Goal: Find specific page/section: Find specific page/section

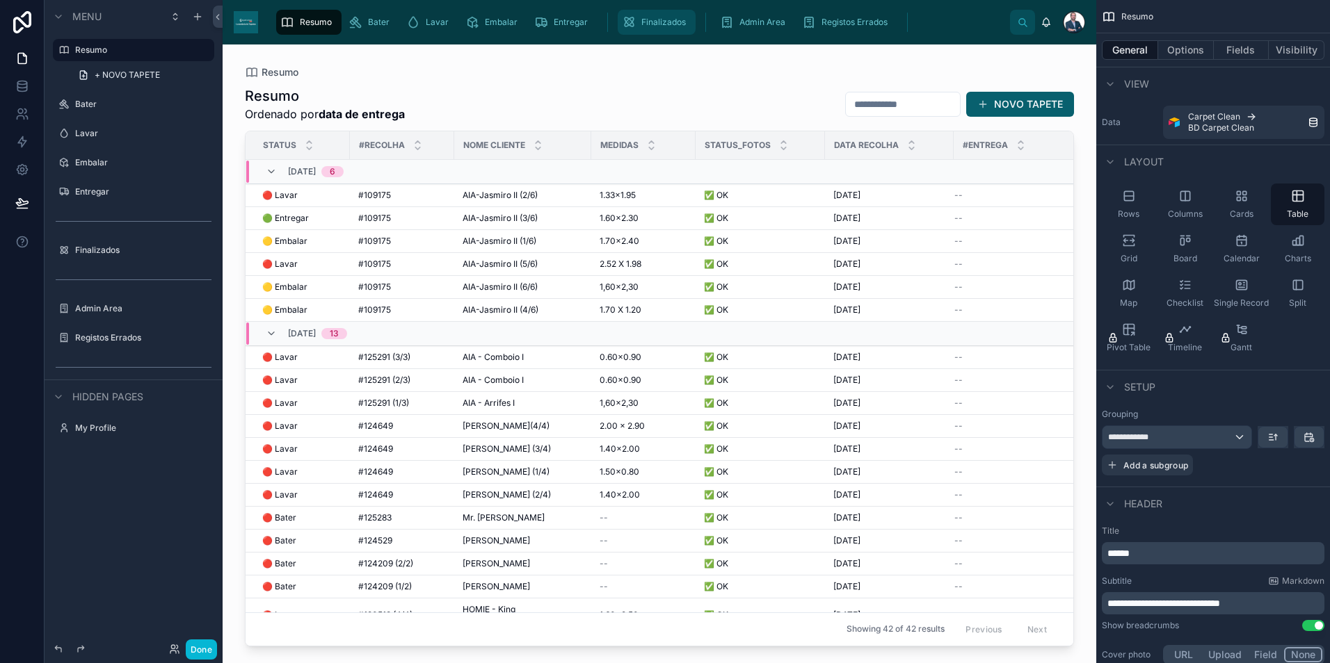
click at [656, 13] on div "Finalizados" at bounding box center [657, 22] width 70 height 22
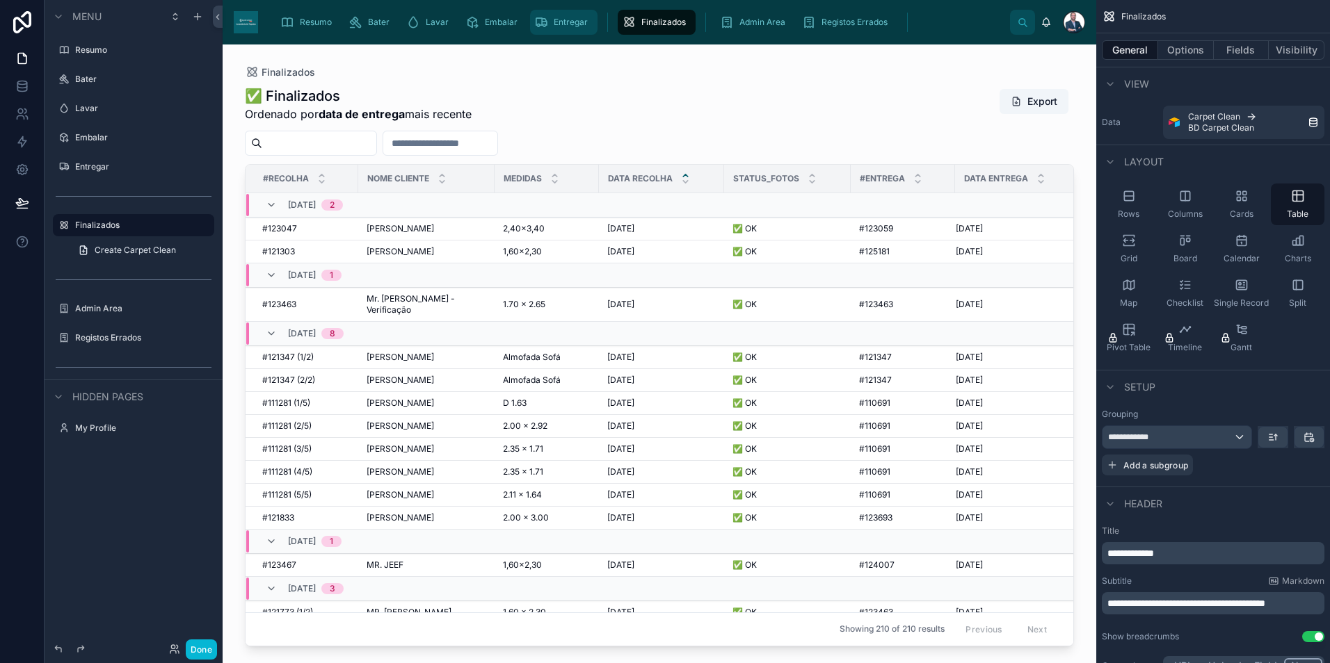
click at [565, 23] on span "Entregar" at bounding box center [571, 22] width 34 height 11
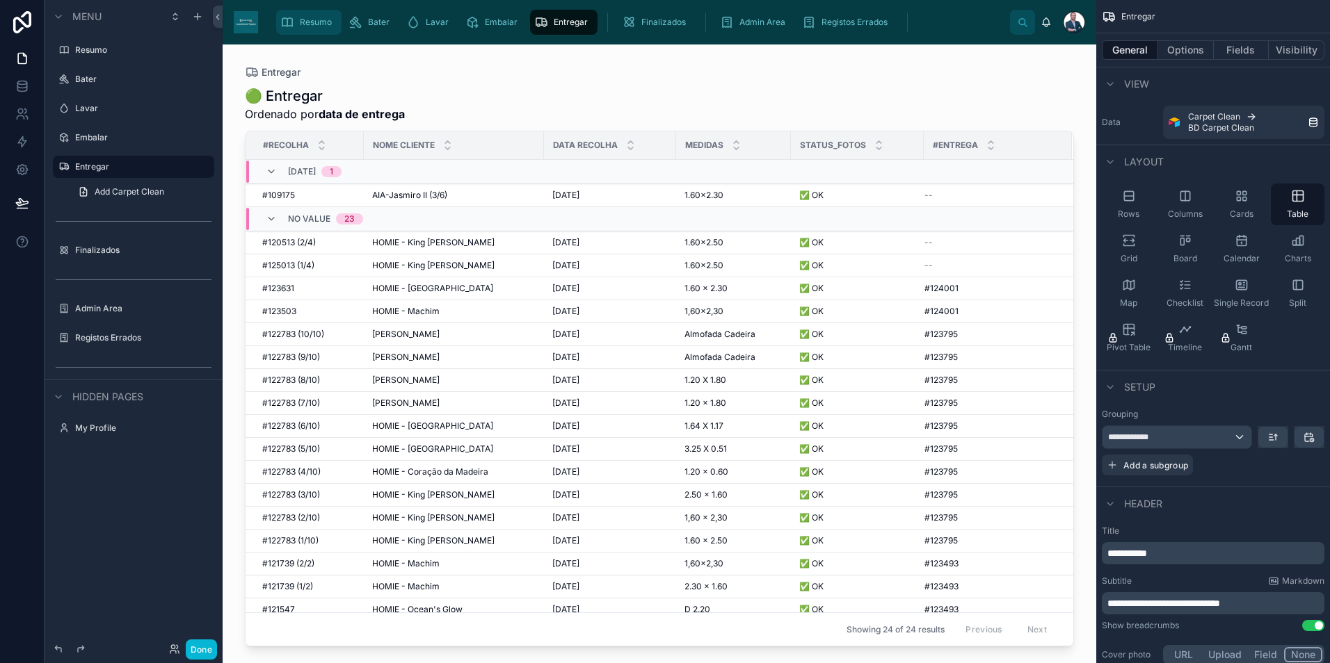
click at [306, 22] on span "Resumo" at bounding box center [316, 22] width 32 height 11
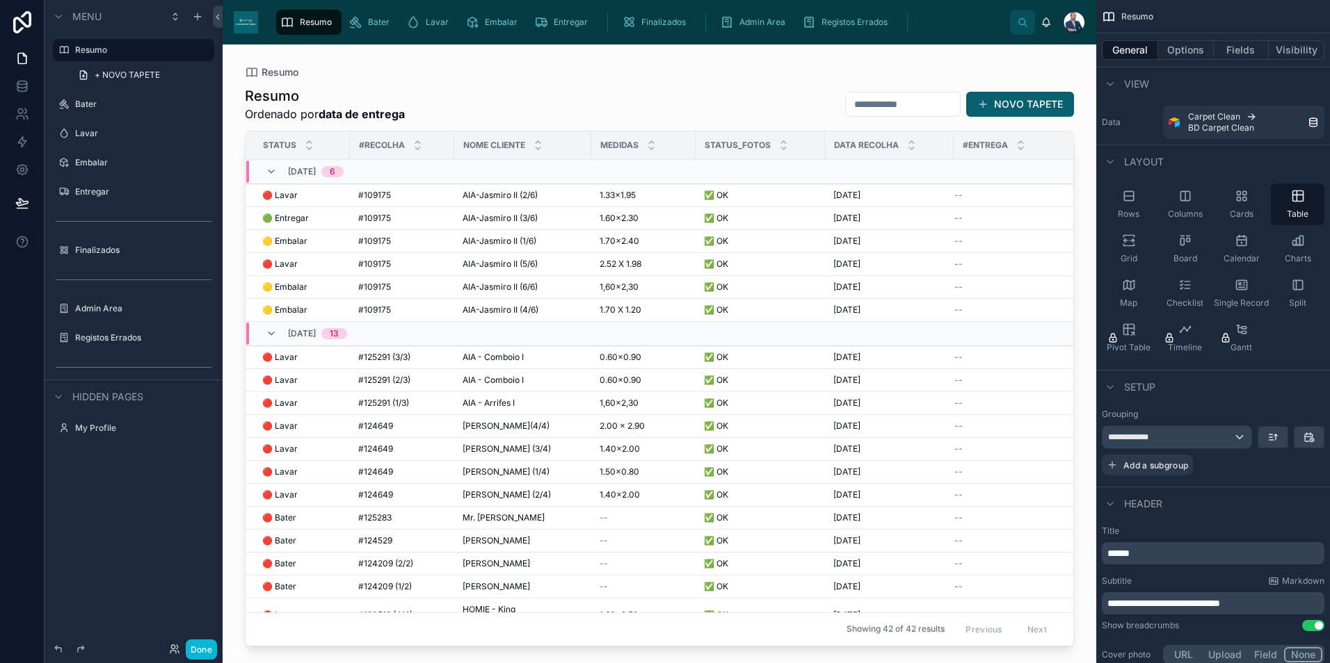
click at [297, 288] on div at bounding box center [659, 346] width 873 height 602
click at [296, 285] on span "🟡 Embalar" at bounding box center [284, 287] width 45 height 11
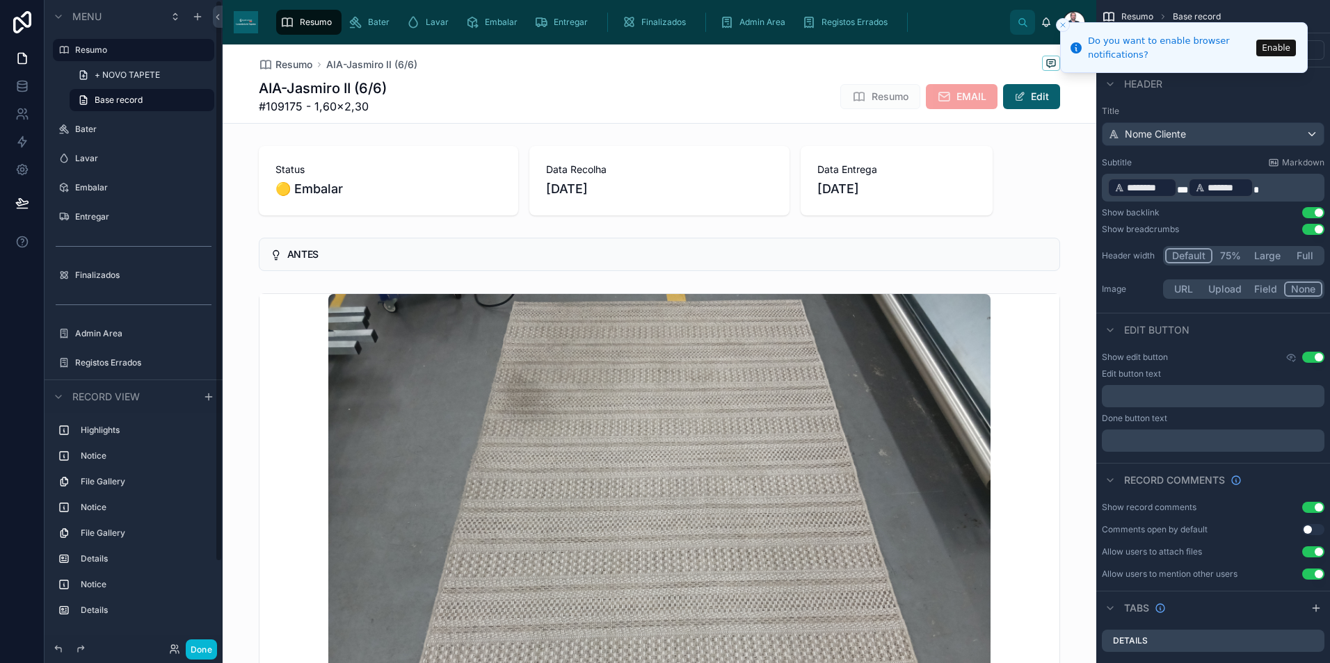
click at [302, 19] on span "Resumo" at bounding box center [316, 22] width 32 height 11
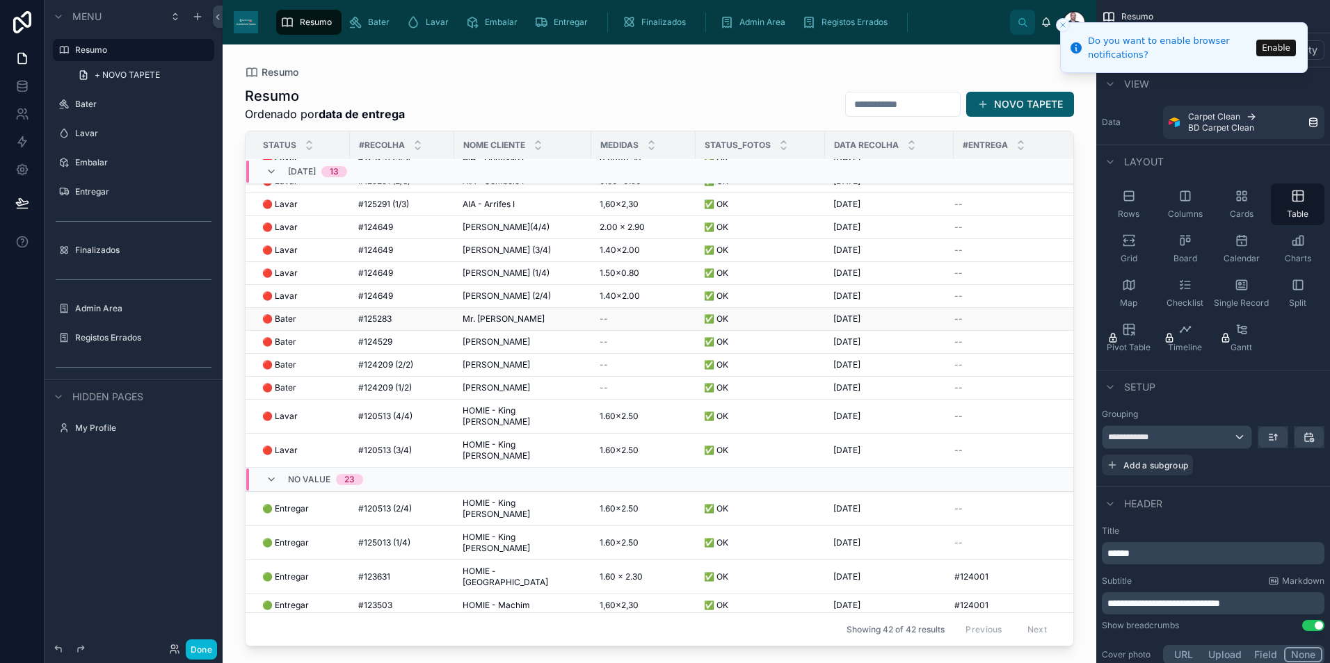
scroll to position [367, 0]
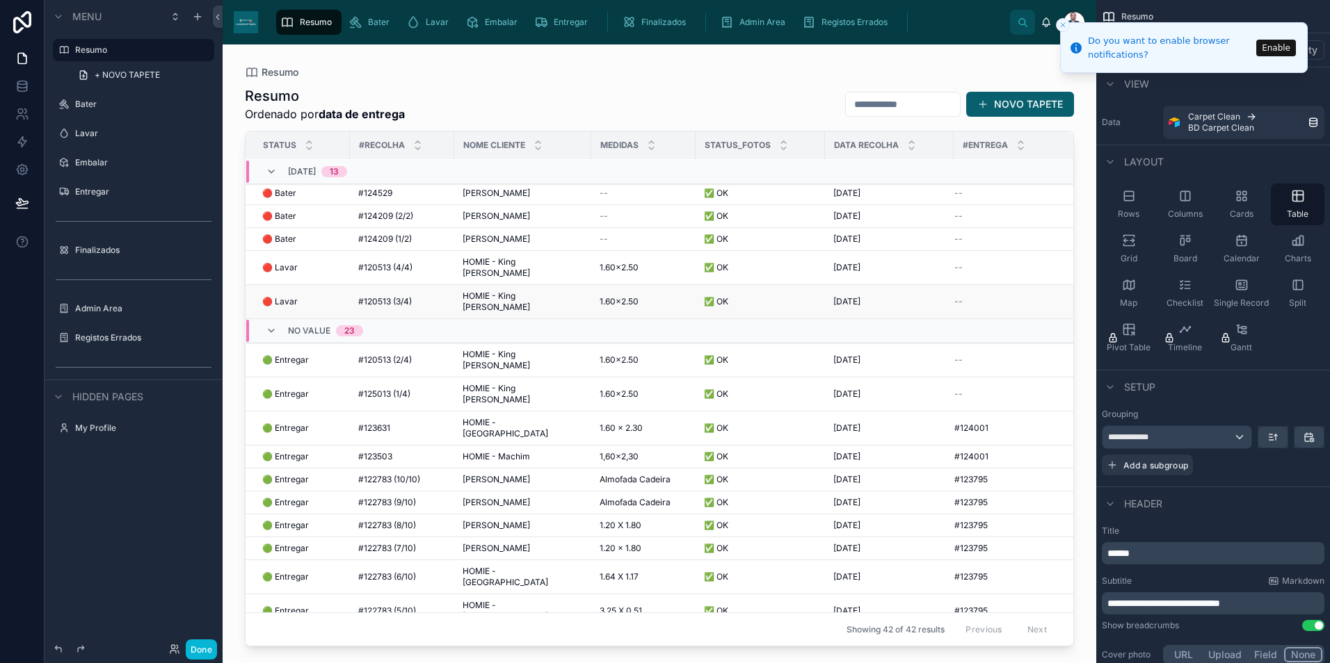
click at [487, 291] on span "HOMIE - King [PERSON_NAME]" at bounding box center [522, 302] width 120 height 22
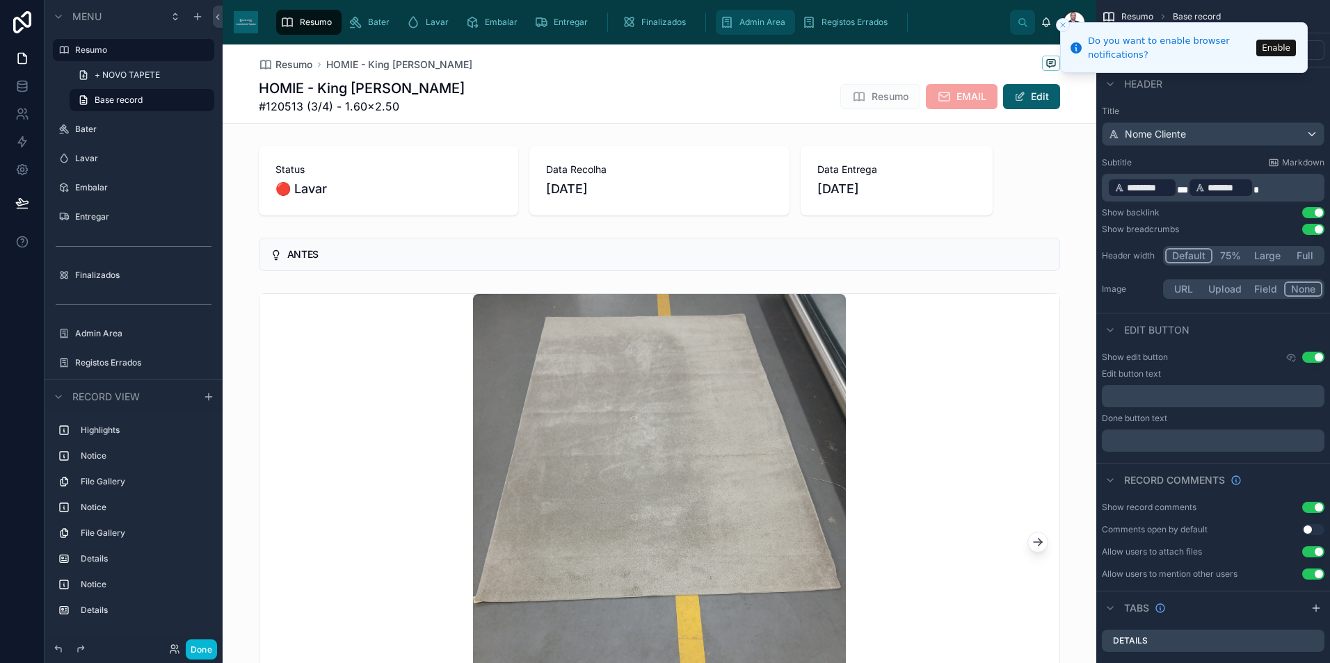
click at [773, 31] on div "Admin Area" at bounding box center [755, 22] width 71 height 22
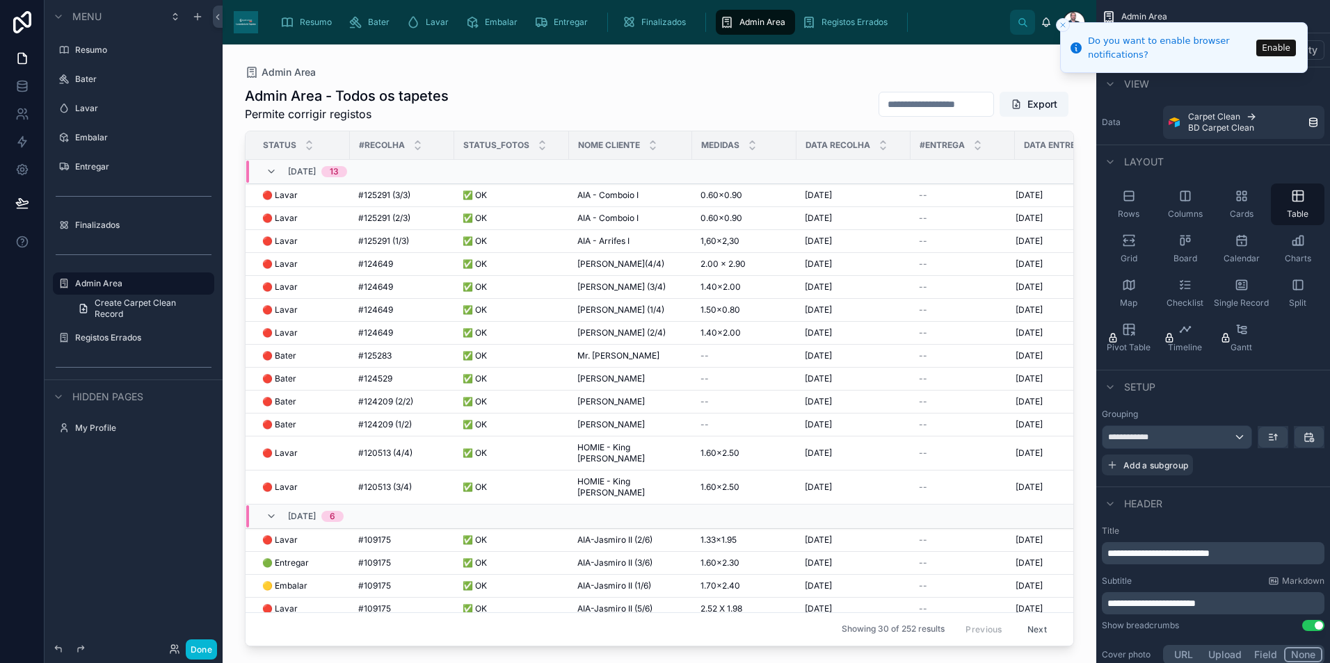
click at [615, 473] on div at bounding box center [659, 346] width 873 height 602
click at [610, 476] on span "HOMIE - King [PERSON_NAME]" at bounding box center [630, 487] width 106 height 22
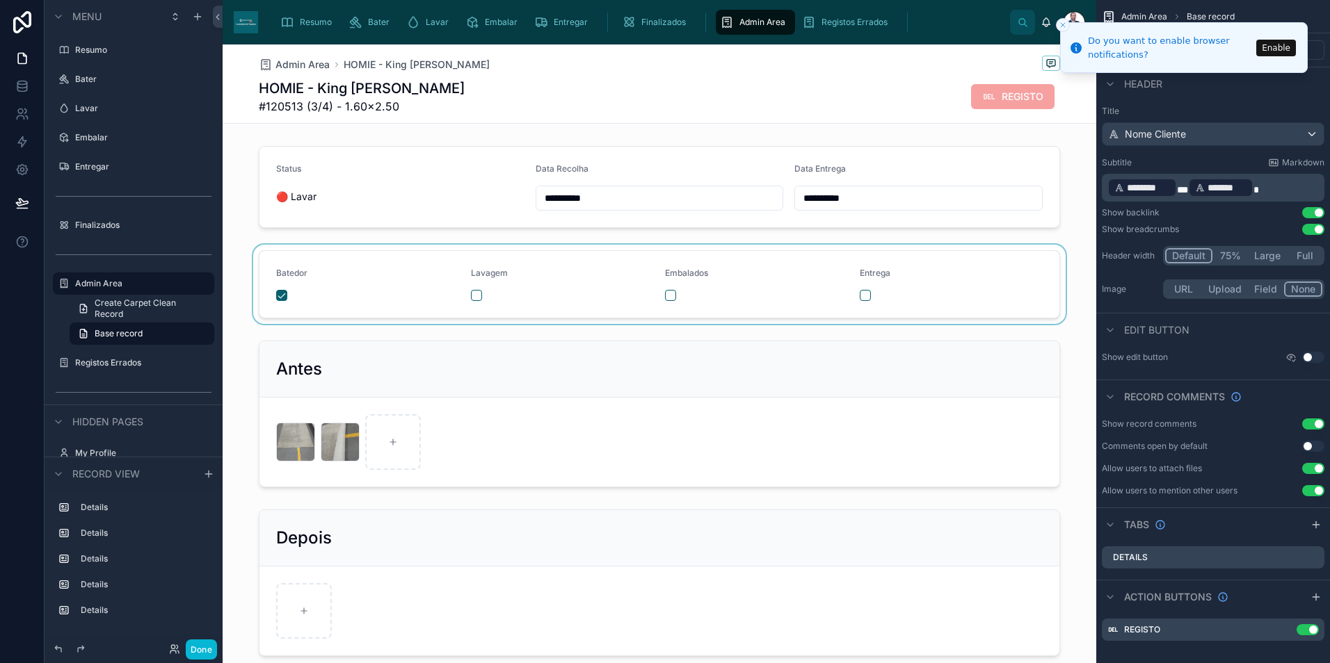
click at [467, 290] on div at bounding box center [659, 284] width 873 height 79
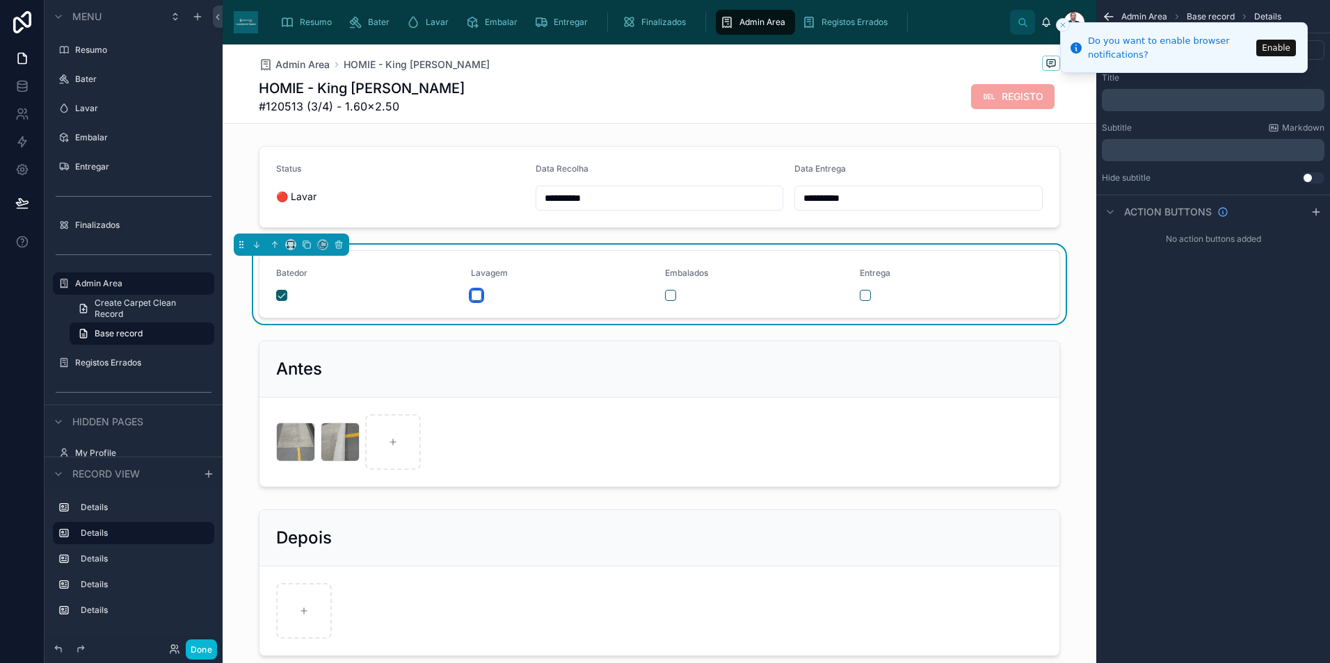
click at [471, 300] on button "button" at bounding box center [476, 295] width 11 height 11
click at [729, 27] on icon "scrollable content" at bounding box center [727, 22] width 14 height 14
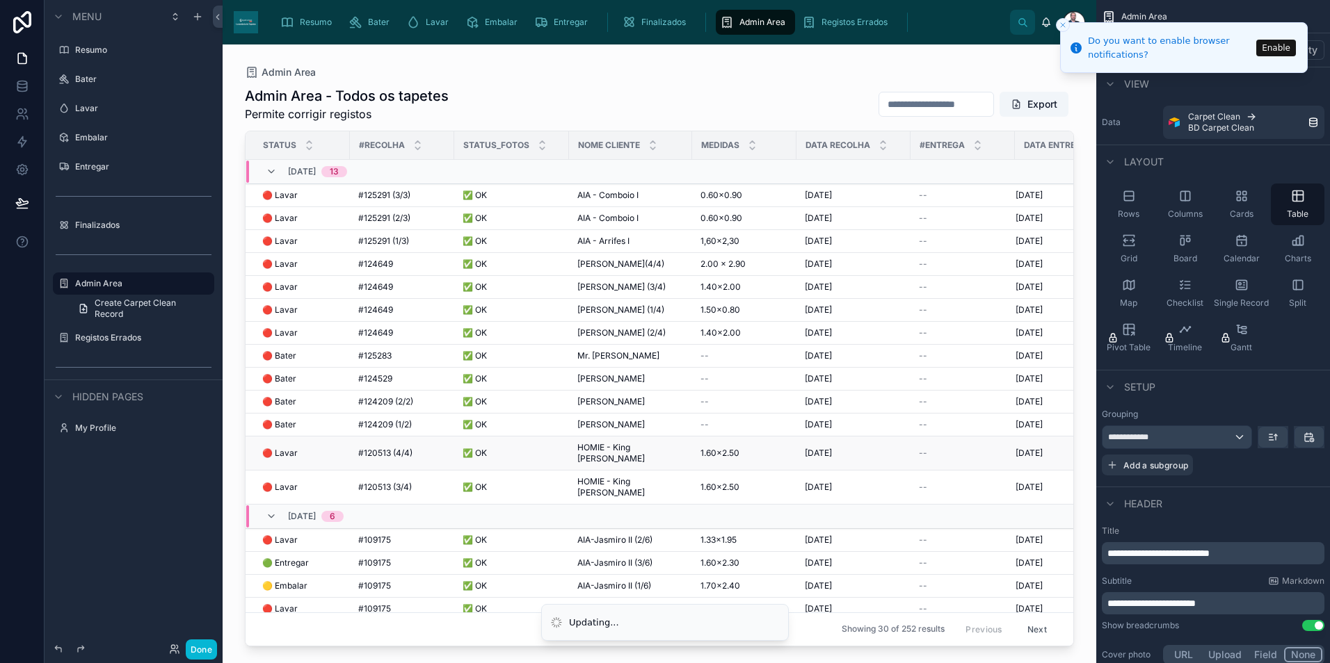
click at [633, 449] on span "HOMIE - King [PERSON_NAME]" at bounding box center [630, 453] width 106 height 22
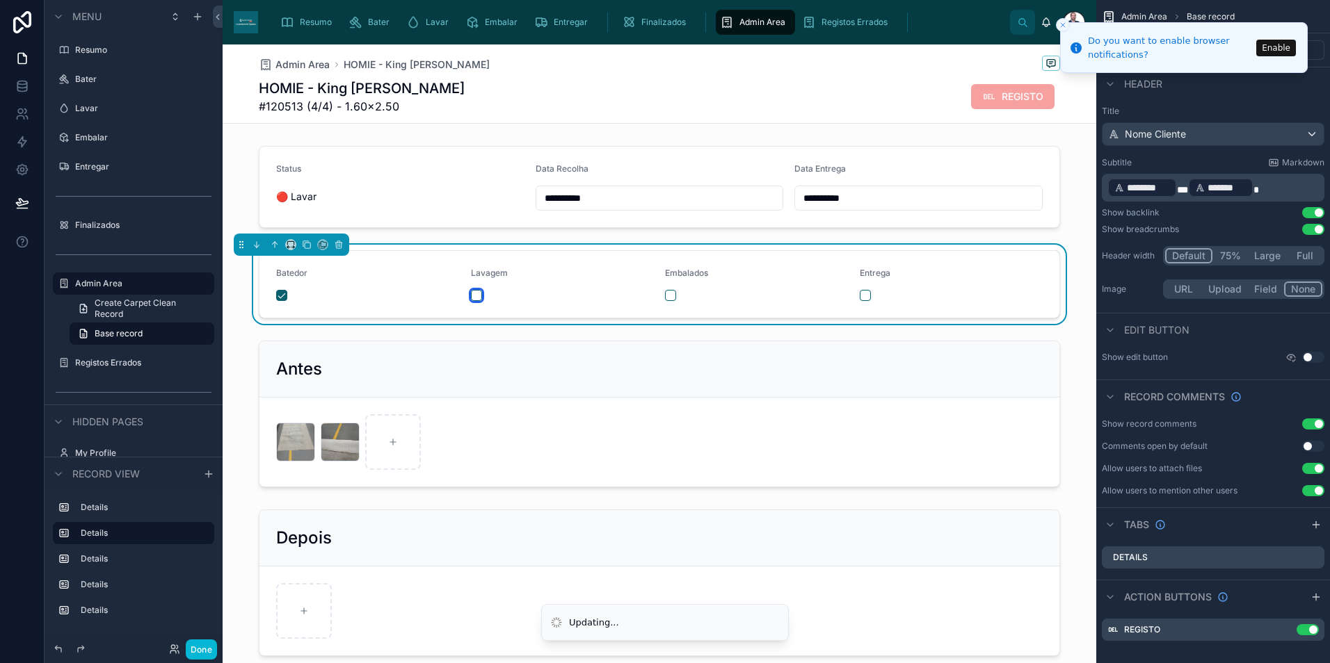
click at [476, 291] on button "button" at bounding box center [476, 295] width 11 height 11
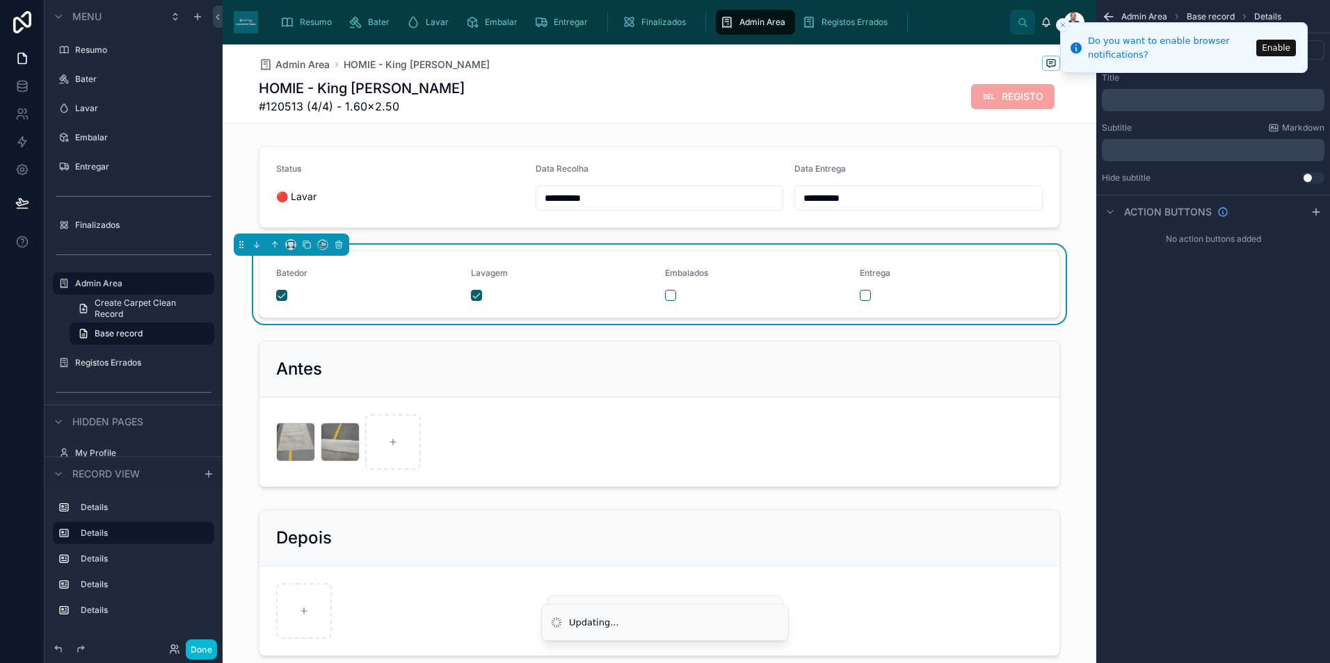
click at [761, 33] on div "Admin Area" at bounding box center [755, 22] width 71 height 22
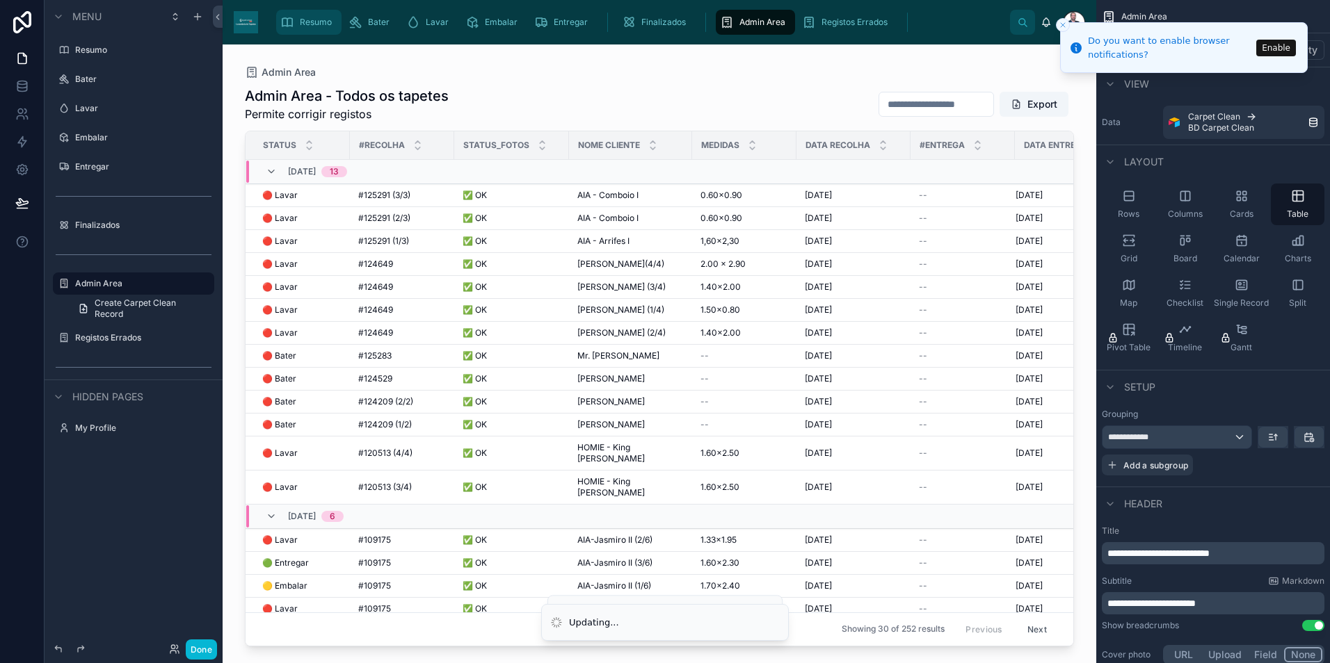
click at [315, 12] on div "Resumo" at bounding box center [308, 22] width 57 height 22
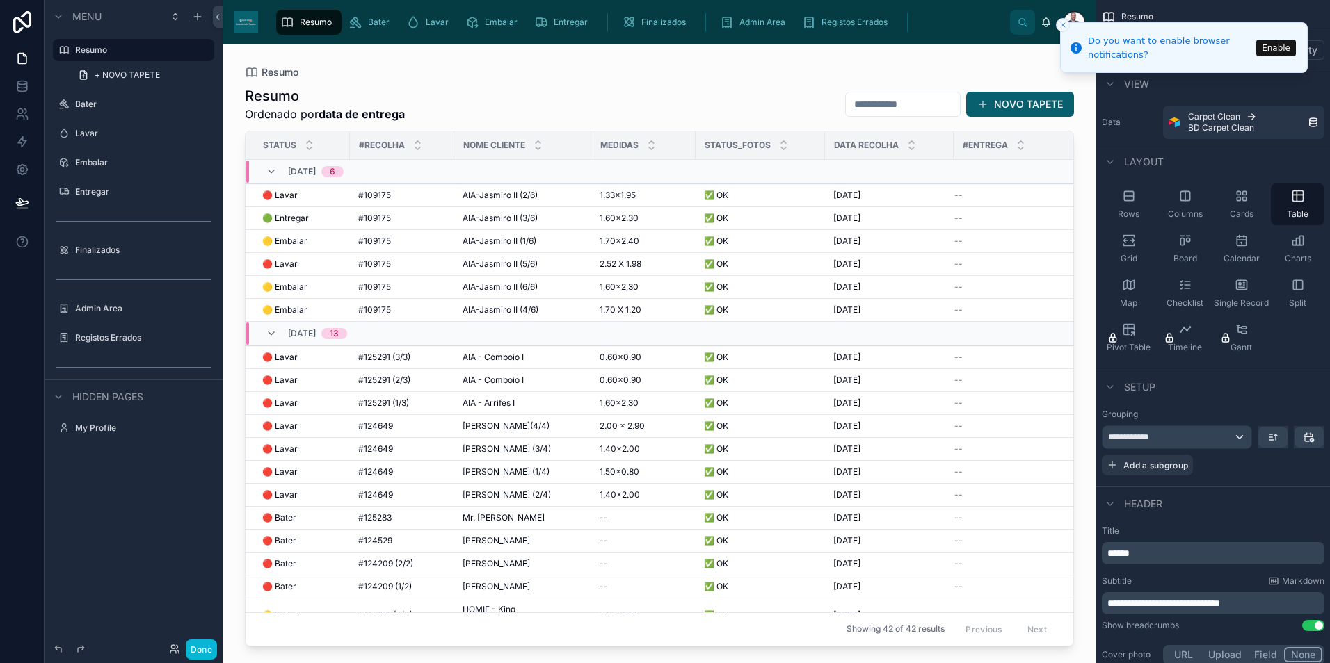
click at [302, 293] on div at bounding box center [659, 346] width 873 height 602
click at [304, 289] on span "🟡 Embalar" at bounding box center [284, 287] width 45 height 11
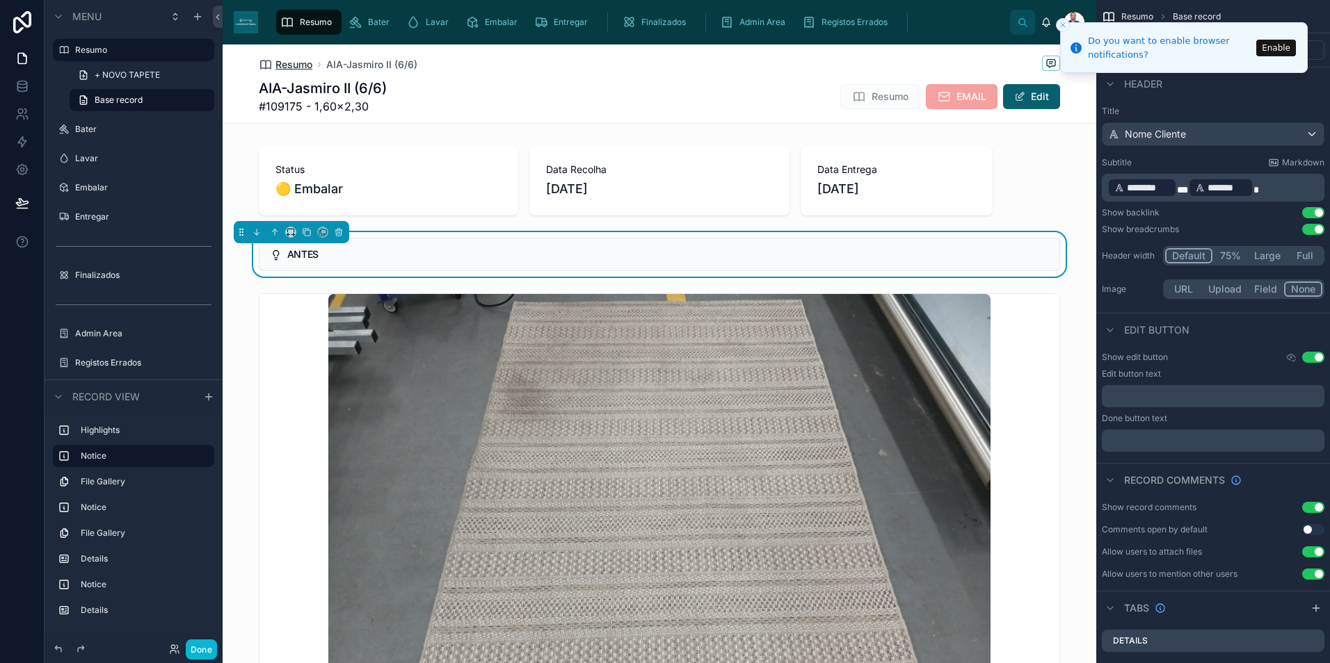
click at [284, 61] on span "Resumo" at bounding box center [293, 65] width 37 height 14
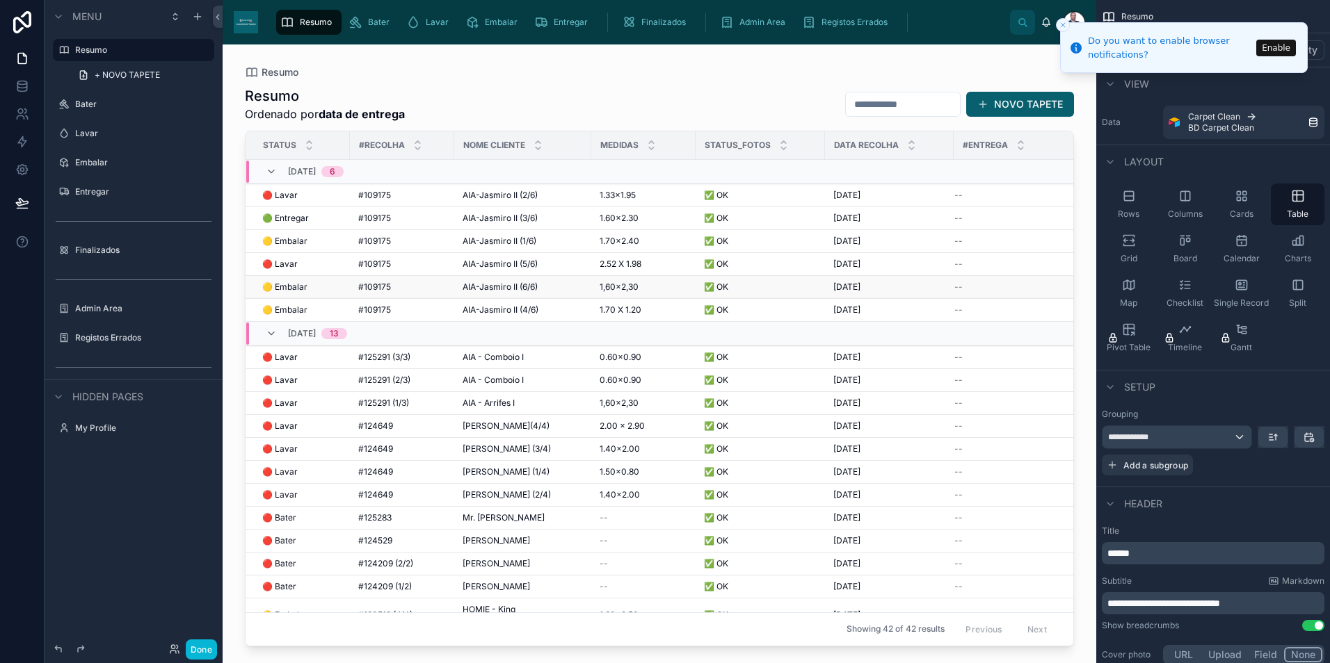
click at [300, 286] on span "🟡 Embalar" at bounding box center [284, 287] width 45 height 11
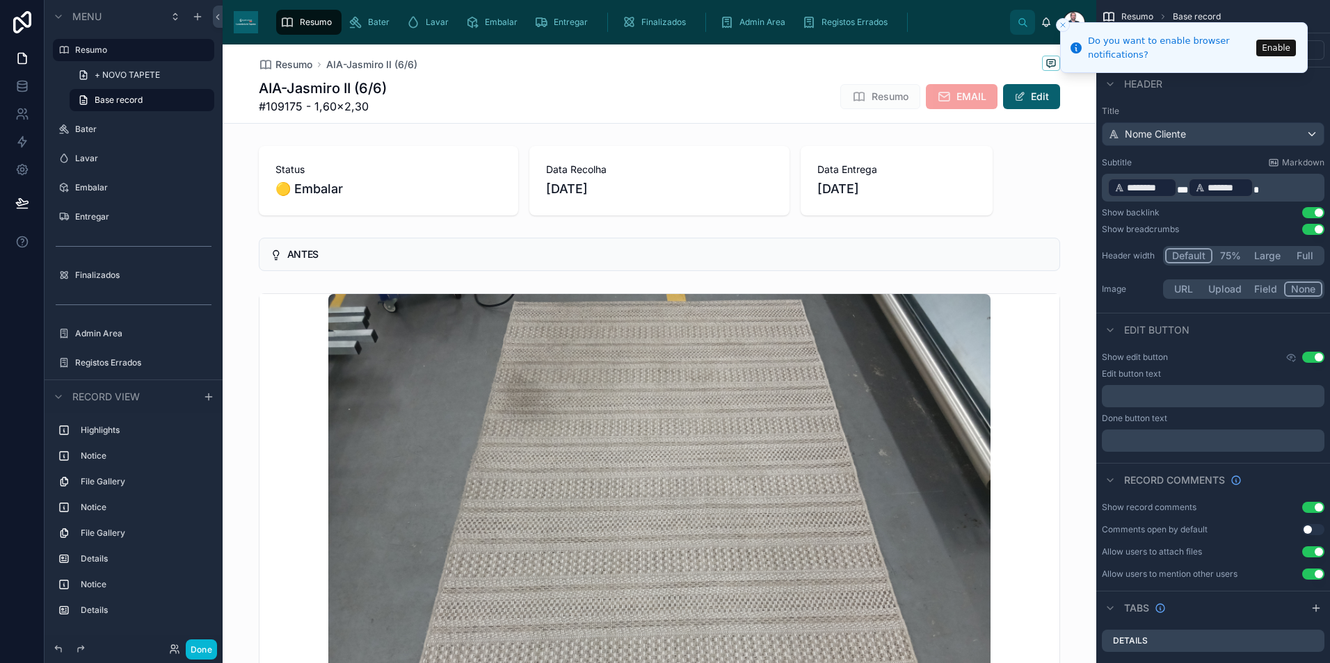
click at [714, 30] on div "Admin Area" at bounding box center [755, 22] width 82 height 25
click at [726, 30] on div "Admin Area" at bounding box center [755, 22] width 71 height 22
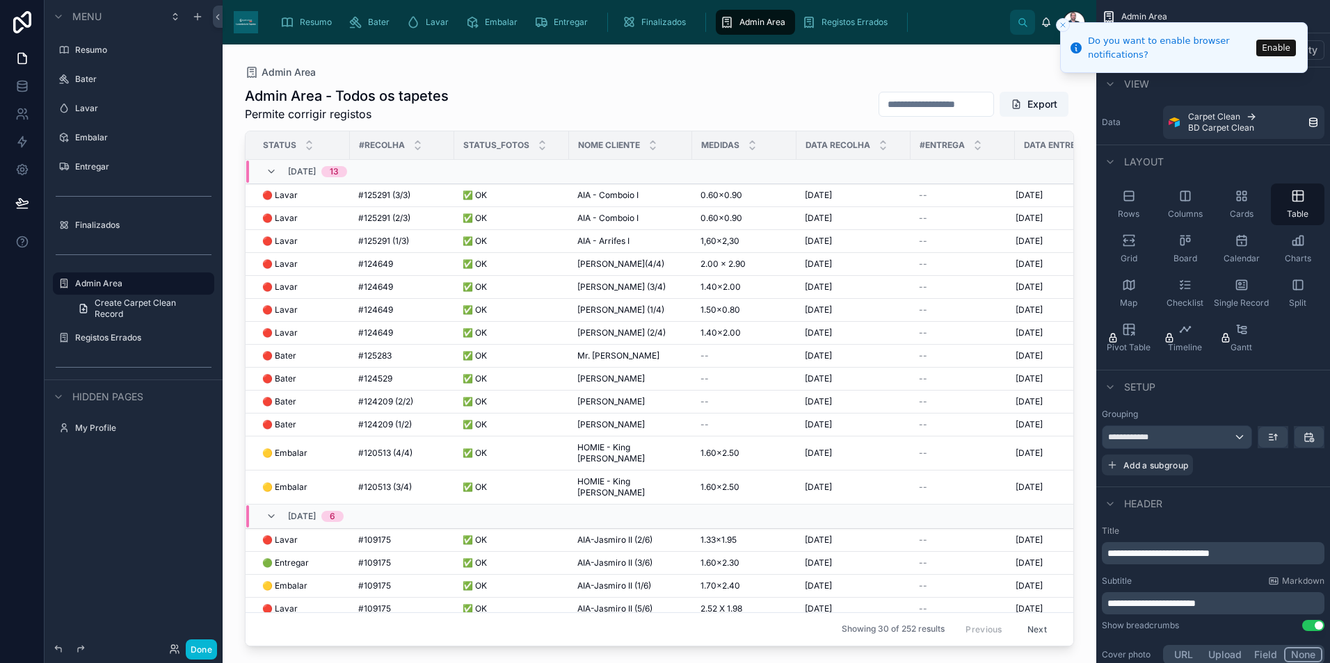
drag, startPoint x: 1067, startPoint y: 288, endPoint x: 1067, endPoint y: 316, distance: 28.5
click at [1067, 316] on div at bounding box center [659, 346] width 873 height 602
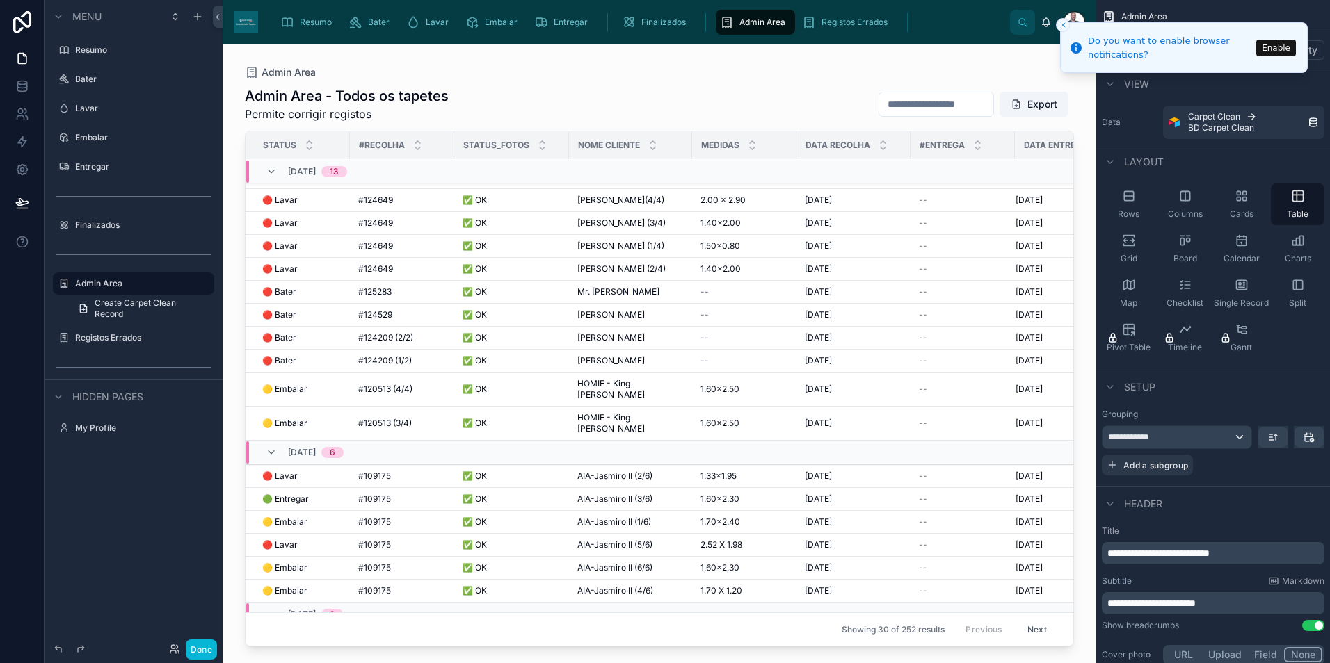
scroll to position [86, 0]
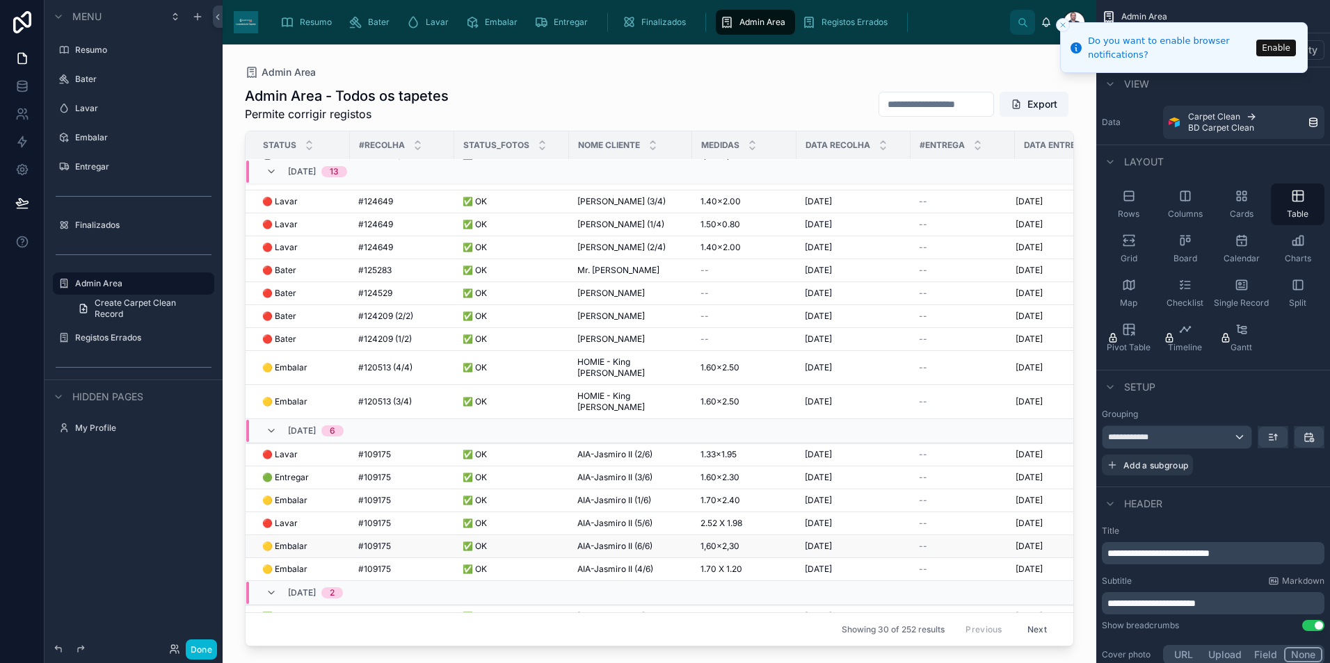
click at [605, 541] on span "AIA-Jasmiro II (6/6)" at bounding box center [614, 546] width 75 height 11
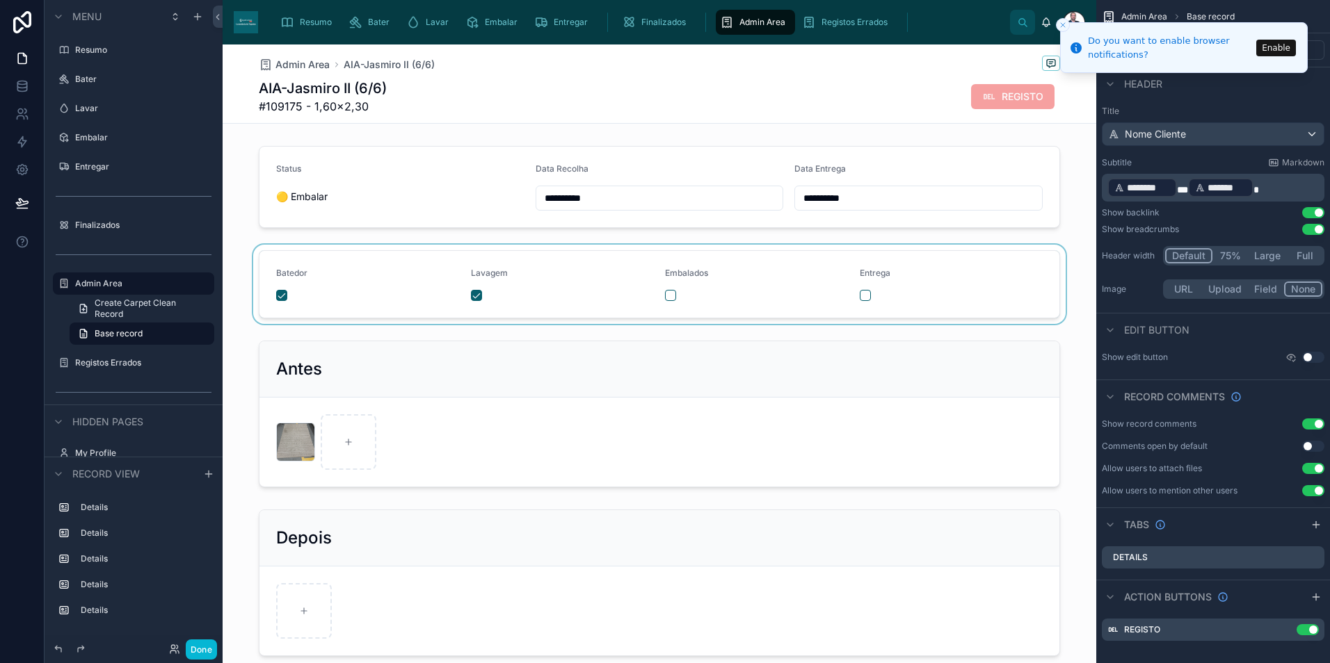
click at [476, 297] on div at bounding box center [659, 284] width 873 height 79
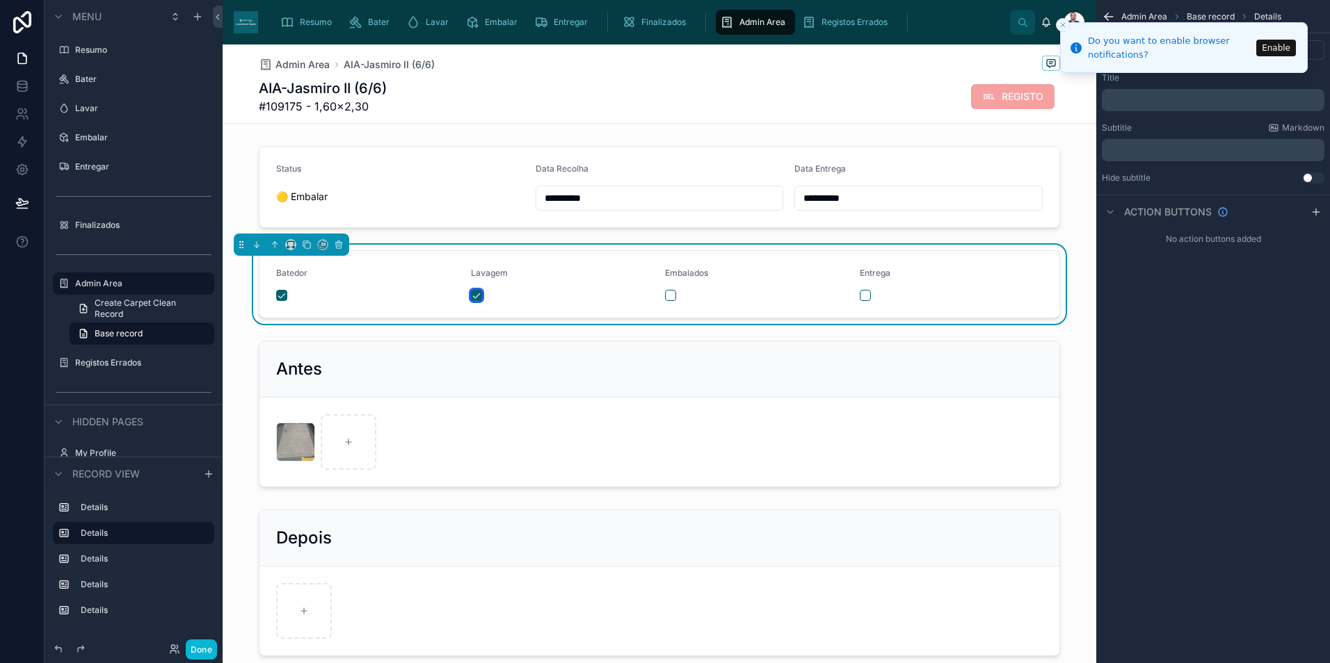
click at [474, 297] on button "button" at bounding box center [476, 295] width 11 height 11
click at [734, 24] on div "Admin Area" at bounding box center [755, 22] width 71 height 22
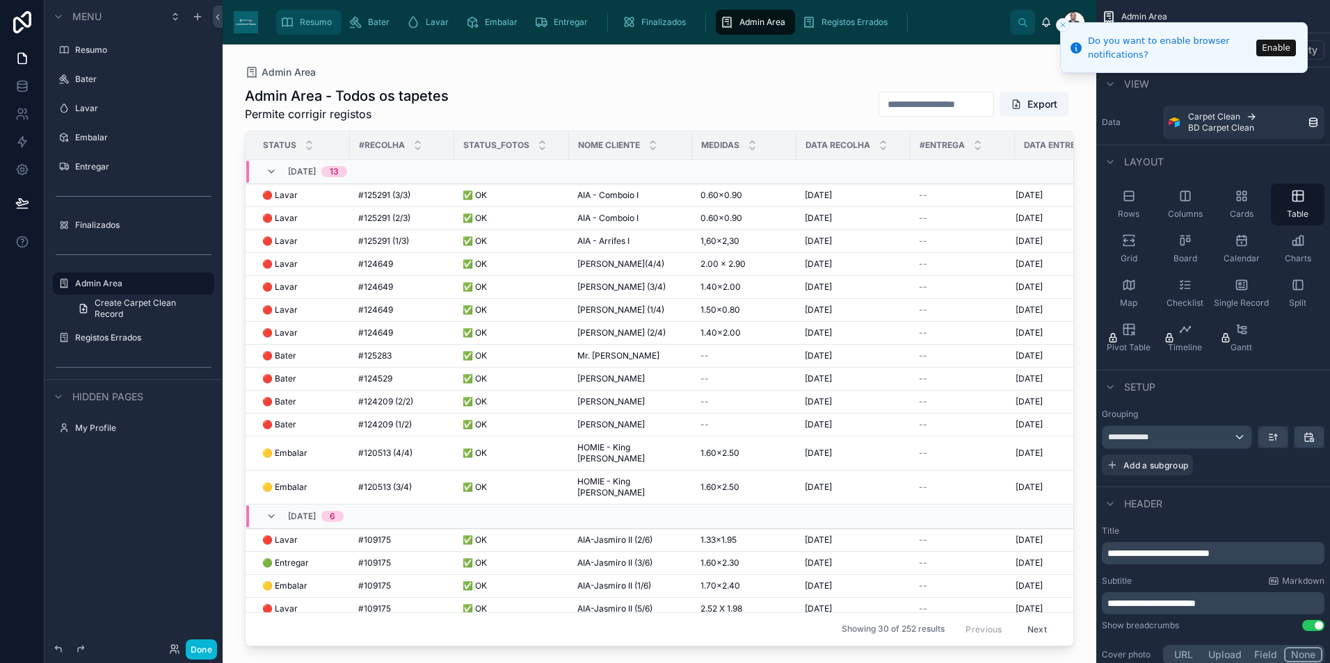
click at [314, 27] on span "Resumo" at bounding box center [316, 22] width 32 height 11
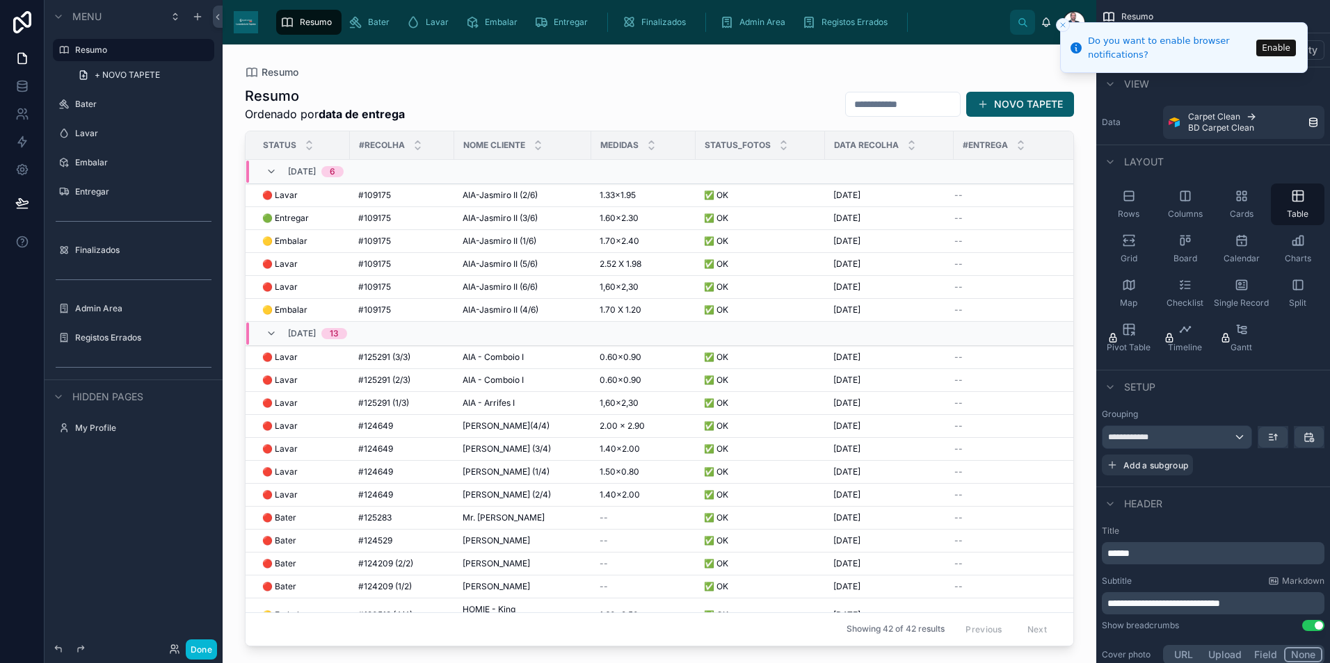
click at [515, 312] on div at bounding box center [659, 346] width 873 height 602
click at [280, 310] on span "🟡 Embalar" at bounding box center [284, 310] width 45 height 11
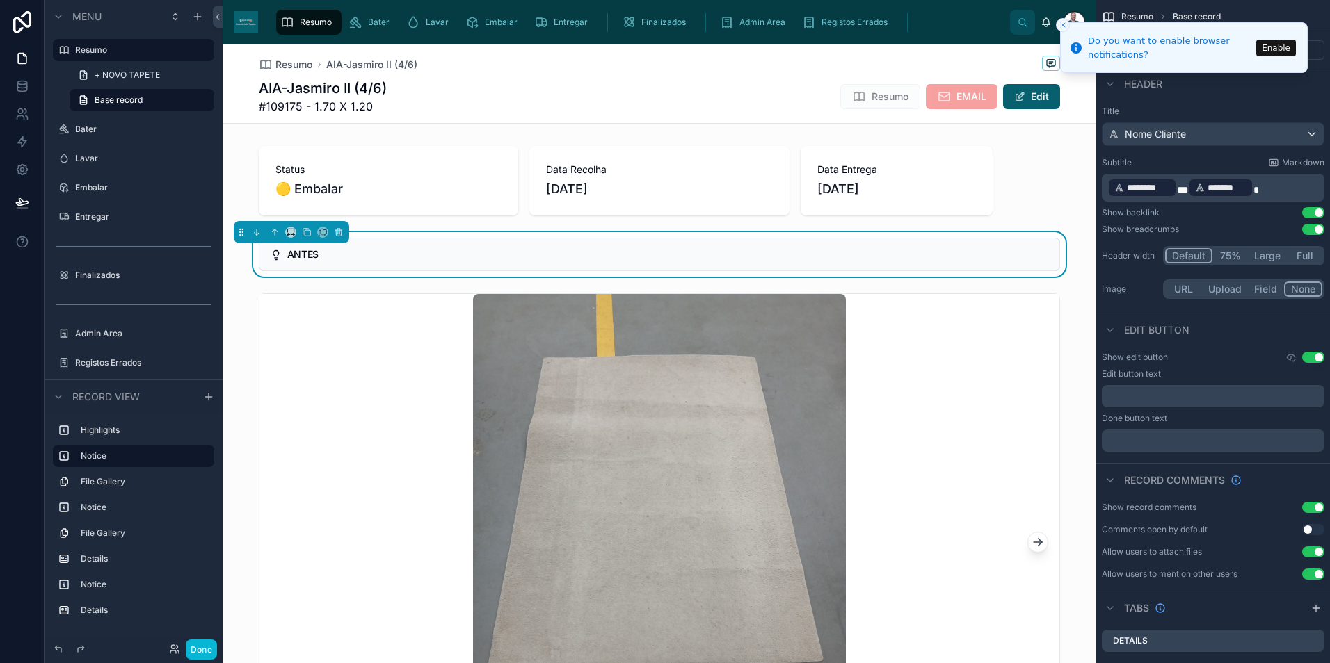
click at [305, 26] on span "Resumo" at bounding box center [316, 22] width 32 height 11
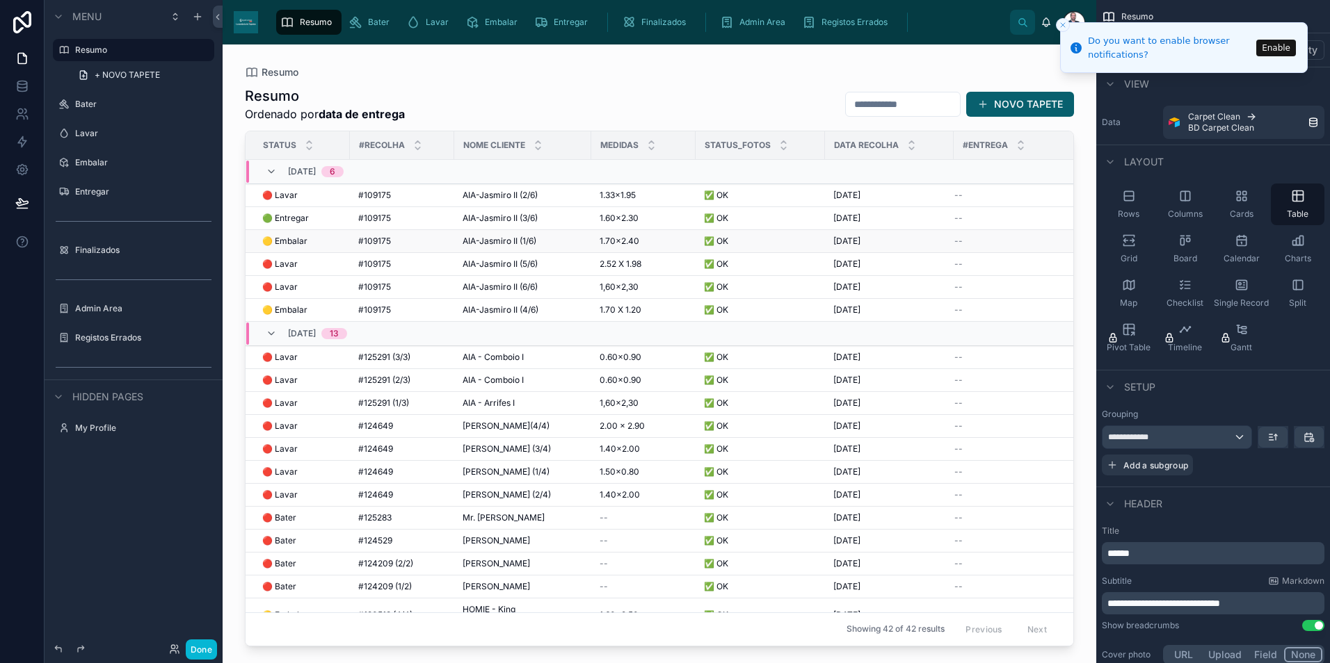
click at [472, 239] on span "AIA-Jasmiro II (1/6)" at bounding box center [499, 241] width 74 height 11
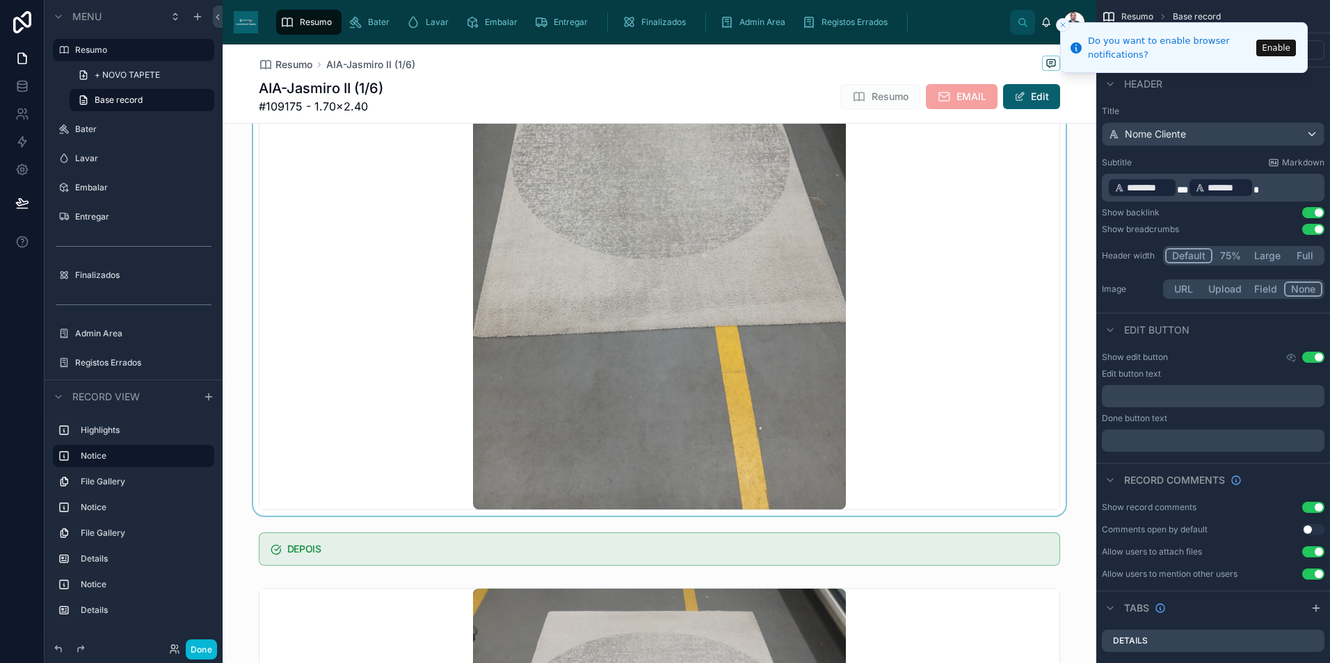
scroll to position [70, 0]
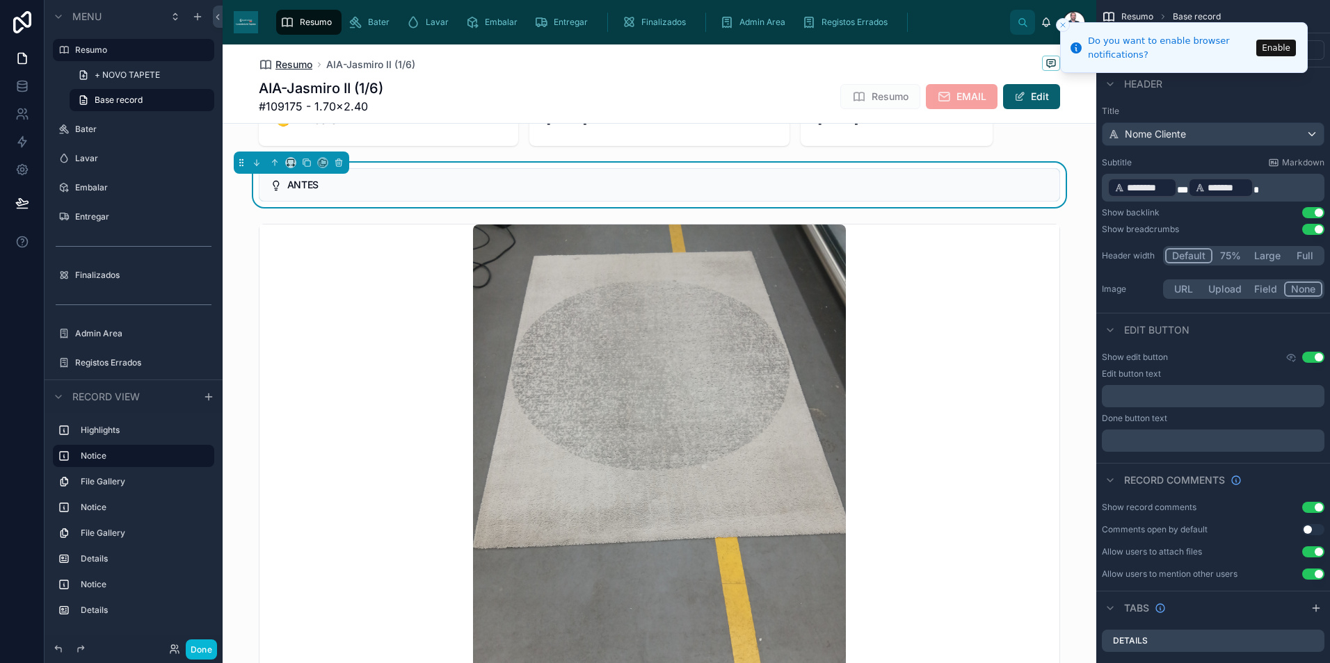
click at [304, 65] on span "Resumo" at bounding box center [293, 65] width 37 height 14
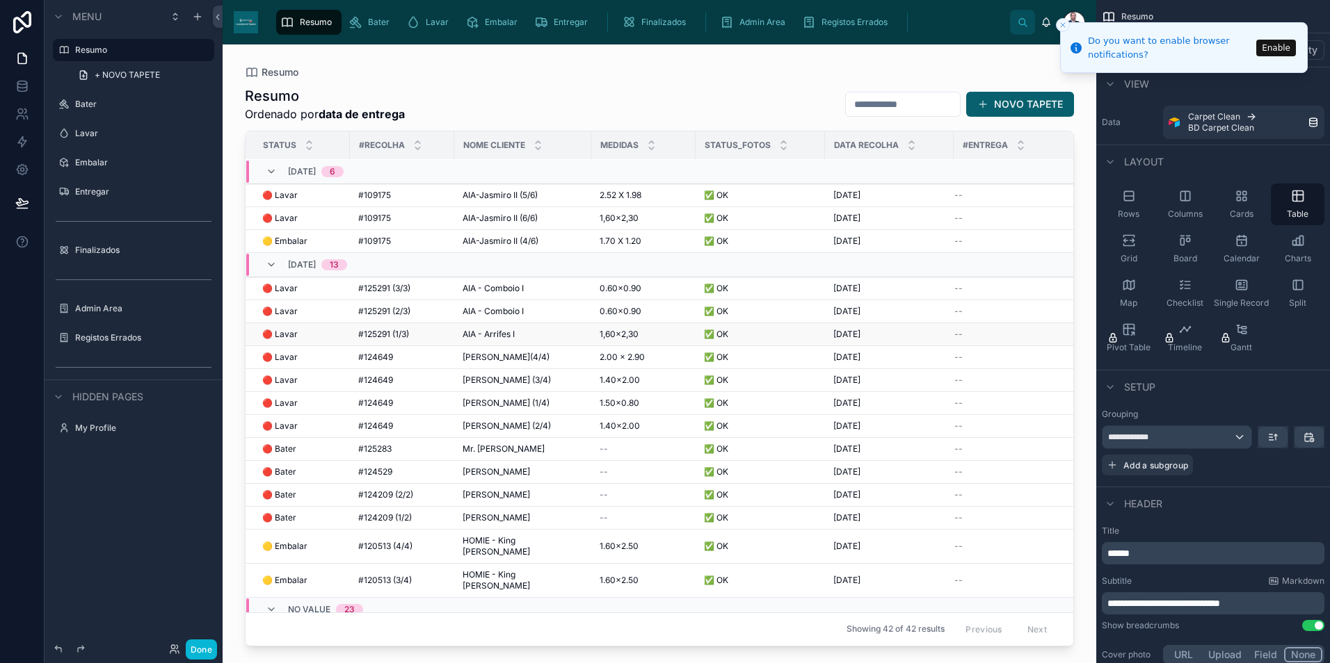
scroll to position [70, 0]
click at [558, 419] on td "[PERSON_NAME] (2/4) Kaidi N. (2/4)" at bounding box center [522, 425] width 137 height 23
click at [566, 427] on div "[PERSON_NAME] (2/4) Kaidi N. (2/4)" at bounding box center [522, 425] width 120 height 11
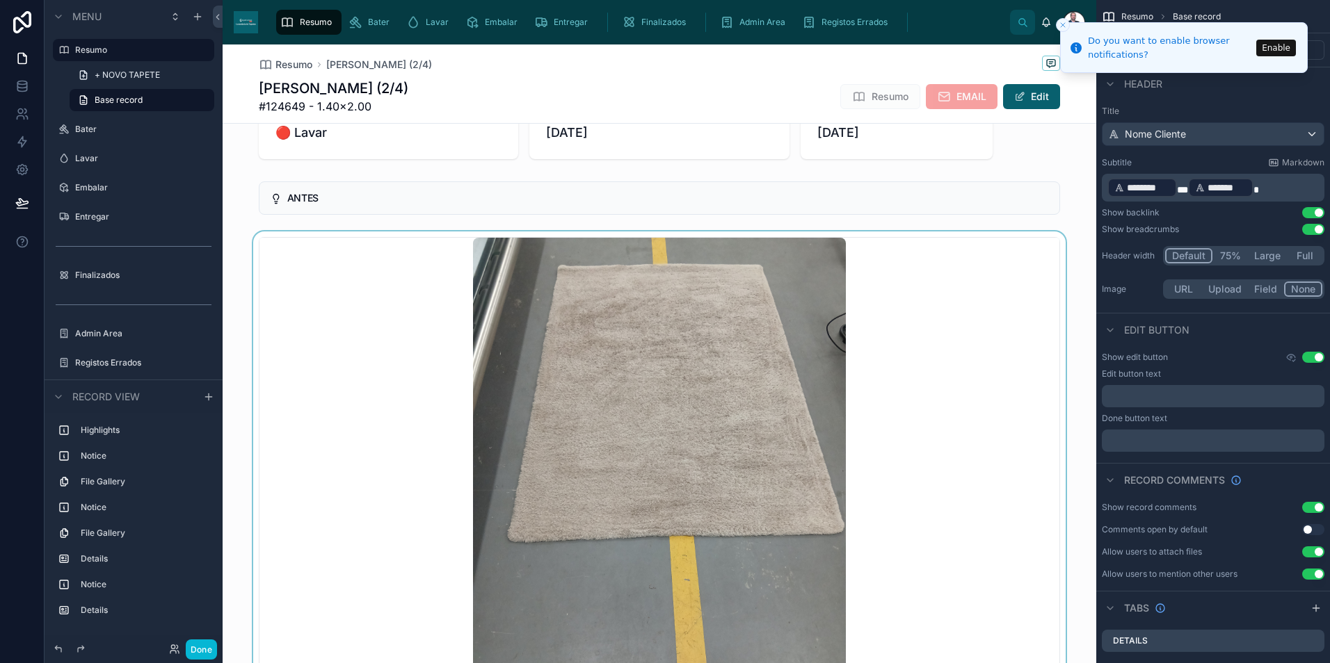
scroll to position [139, 0]
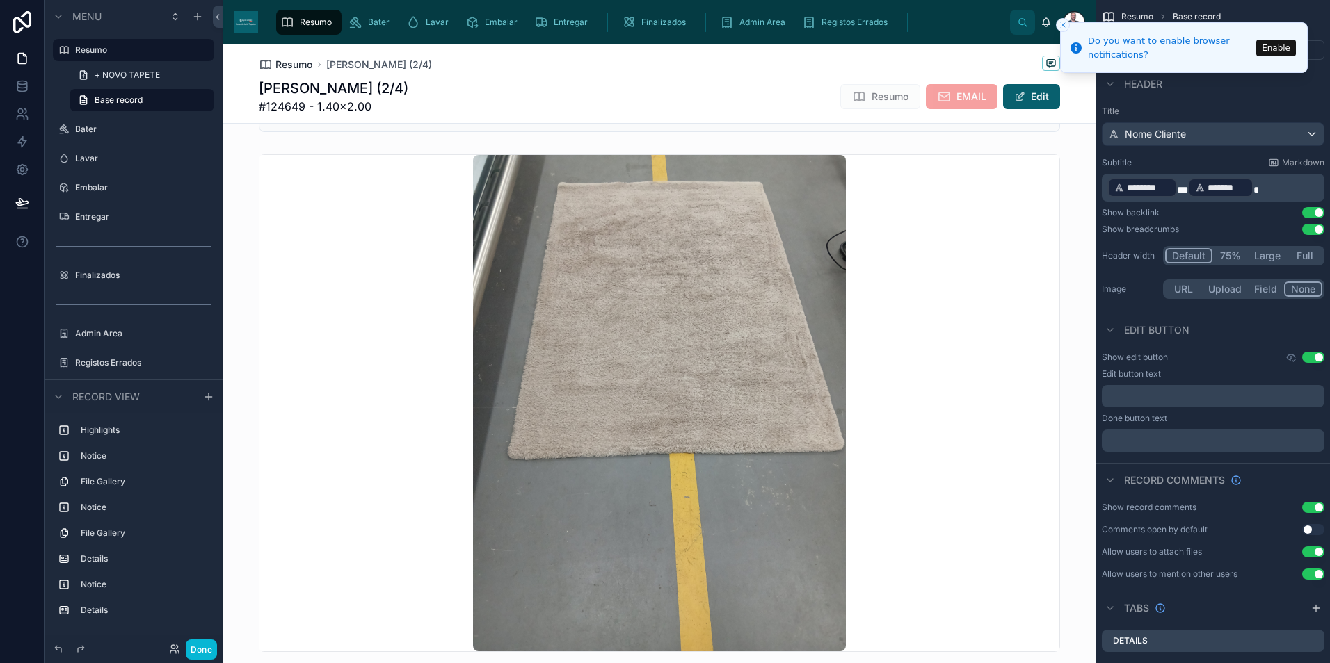
click at [303, 65] on span "Resumo" at bounding box center [293, 65] width 37 height 14
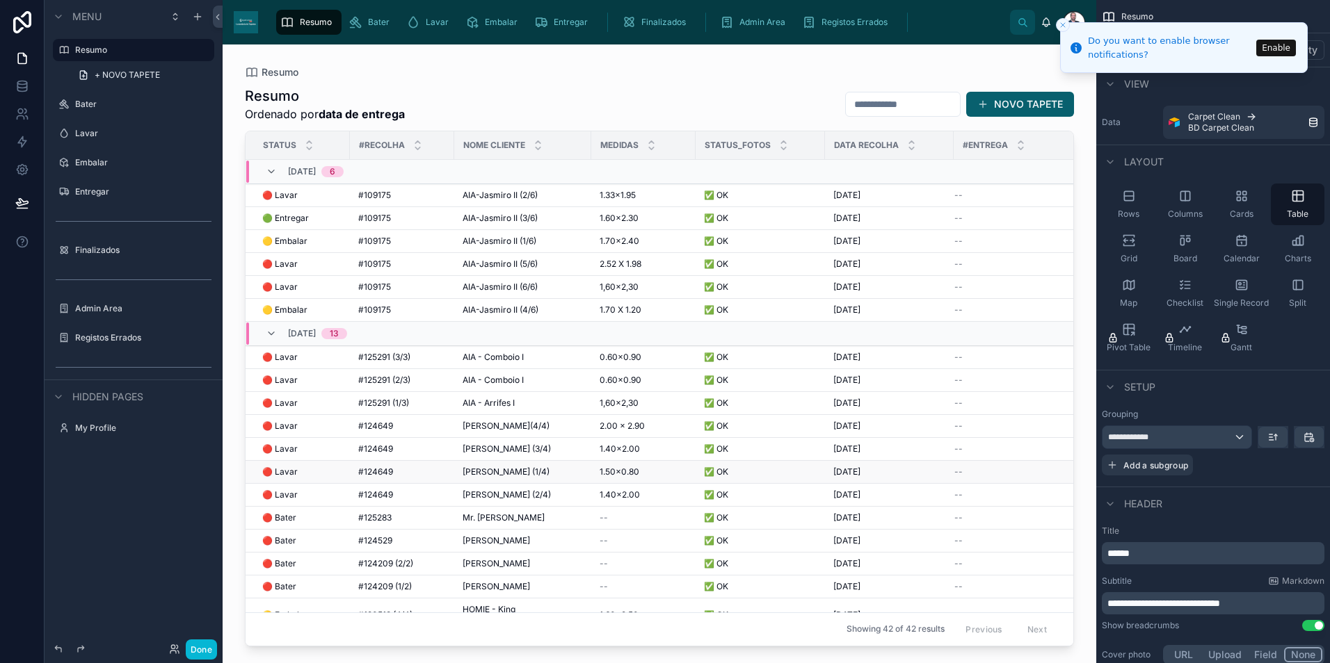
click at [540, 469] on div "[PERSON_NAME] (1/4) Kaidi N. (1/4)" at bounding box center [522, 472] width 120 height 11
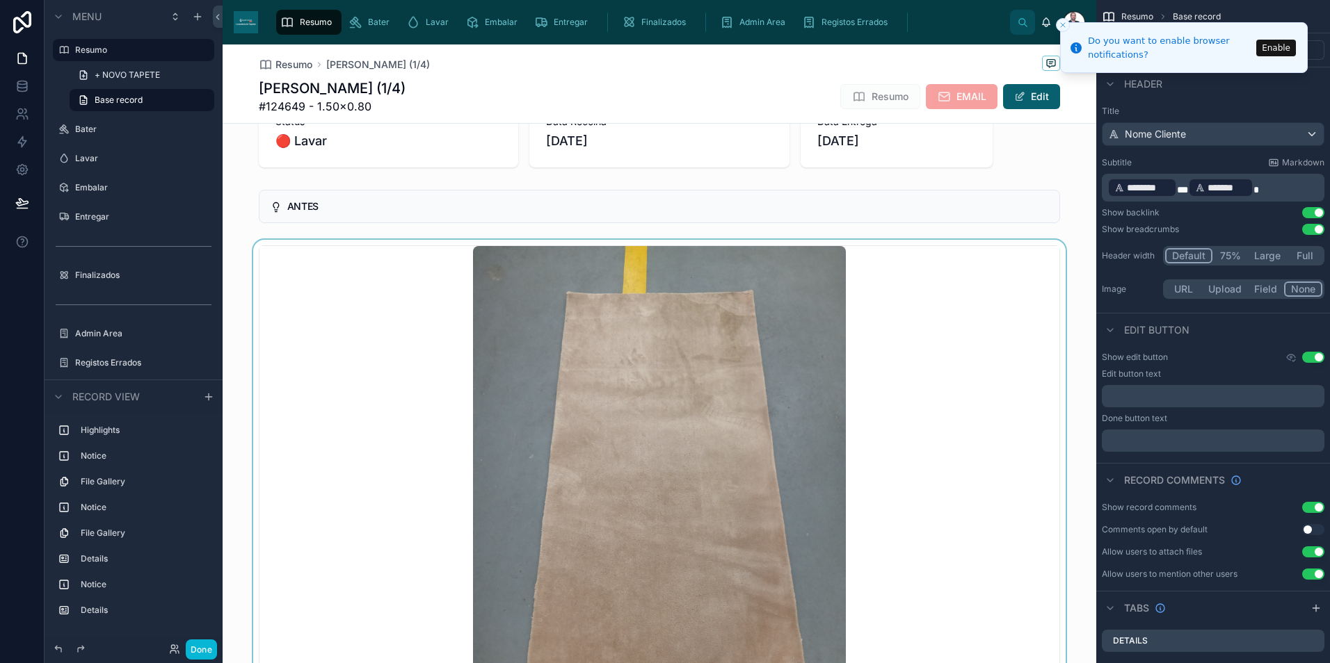
scroll to position [139, 0]
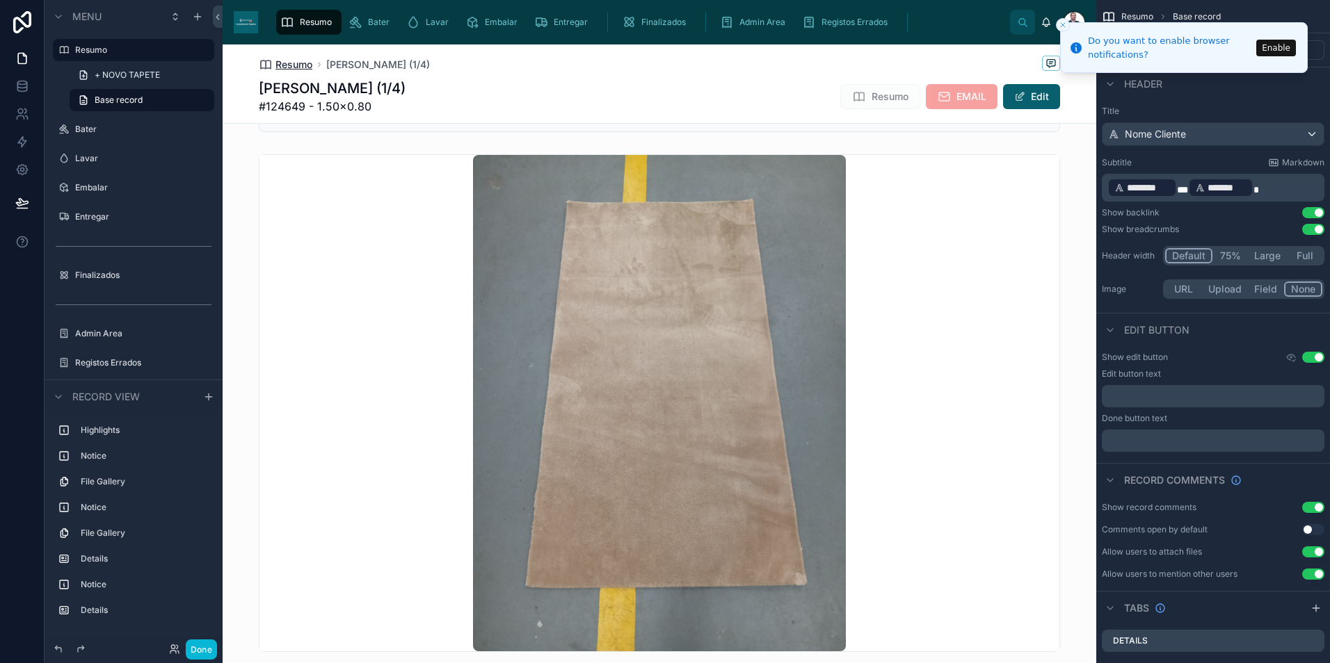
click at [295, 68] on span "Resumo" at bounding box center [293, 65] width 37 height 14
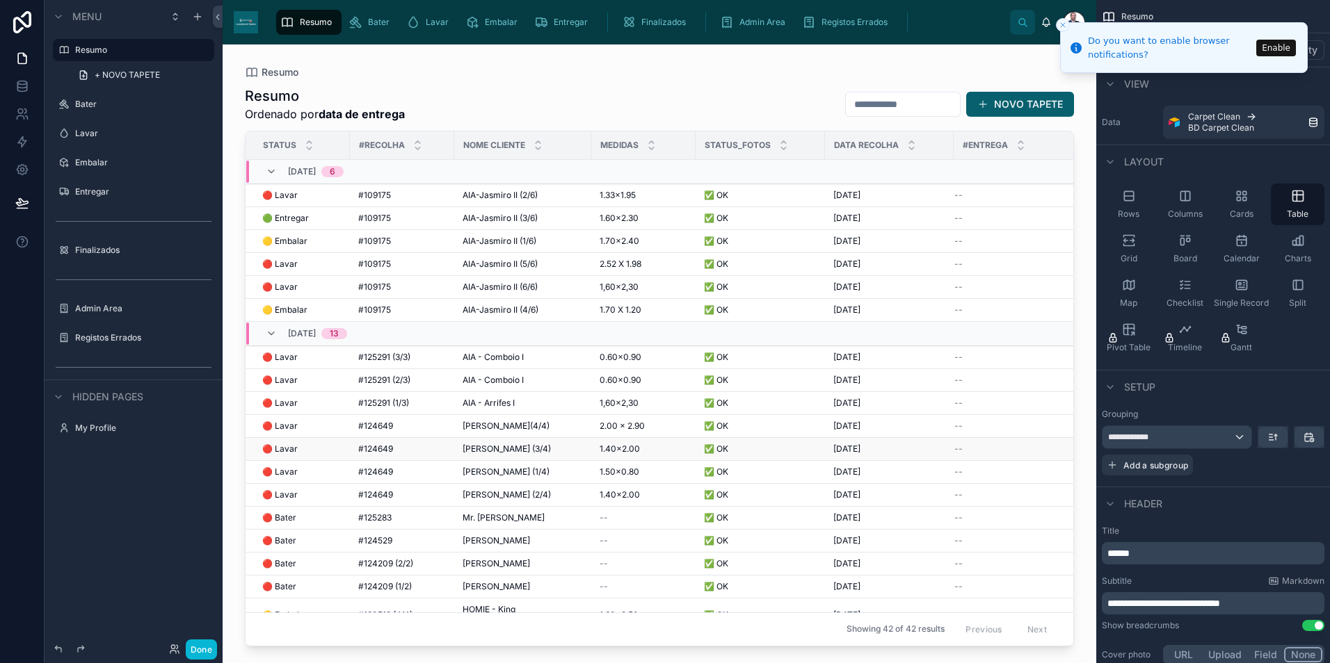
click at [513, 445] on span "[PERSON_NAME] (3/4)" at bounding box center [506, 449] width 88 height 11
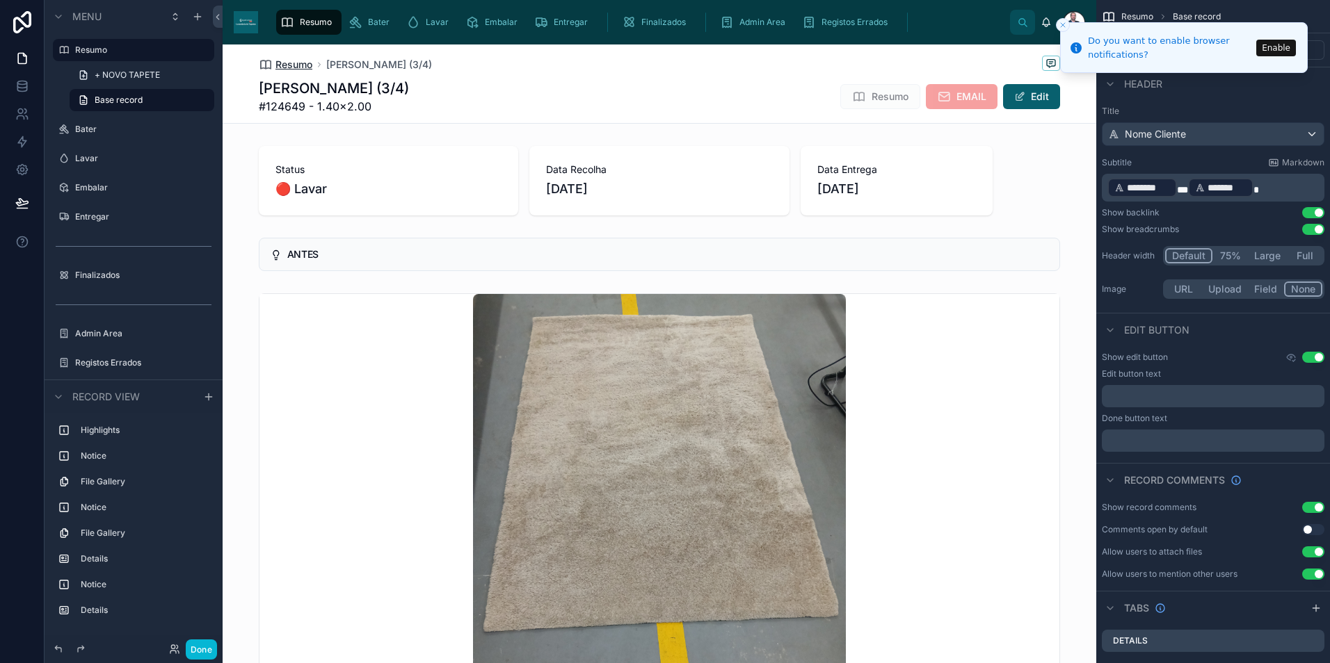
click at [282, 63] on span "Resumo" at bounding box center [293, 65] width 37 height 14
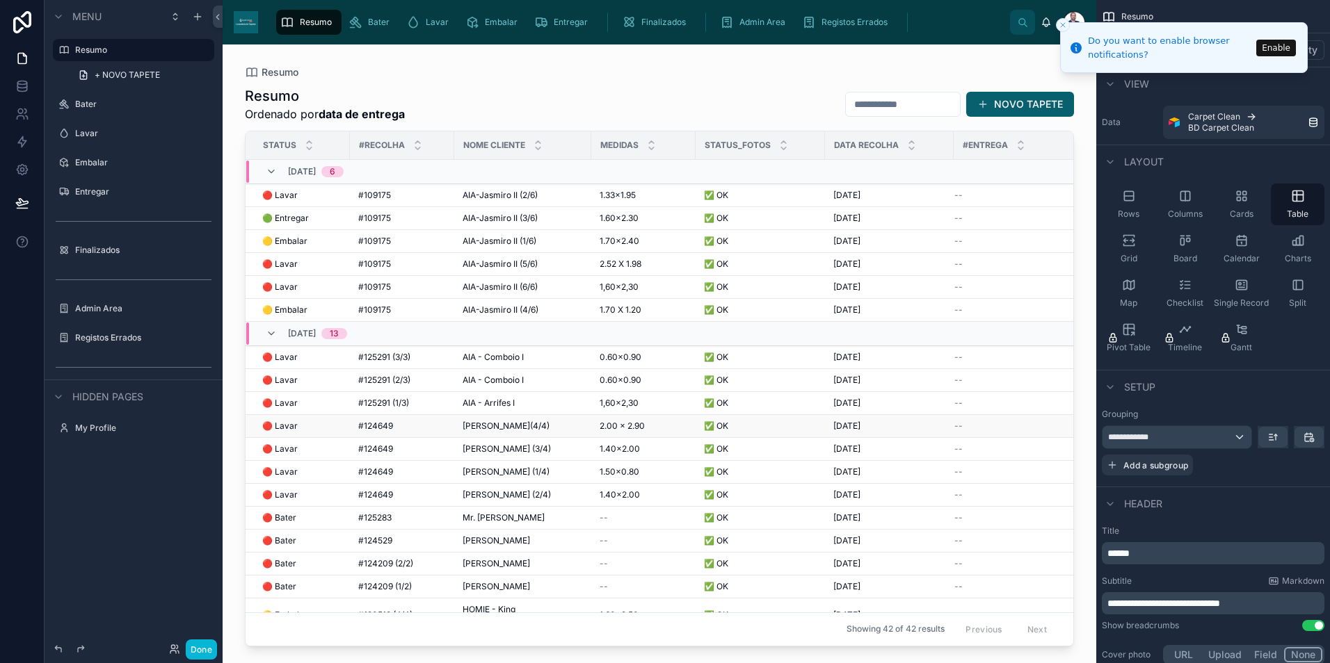
click at [507, 427] on span "[PERSON_NAME](4/4)" at bounding box center [505, 426] width 87 height 11
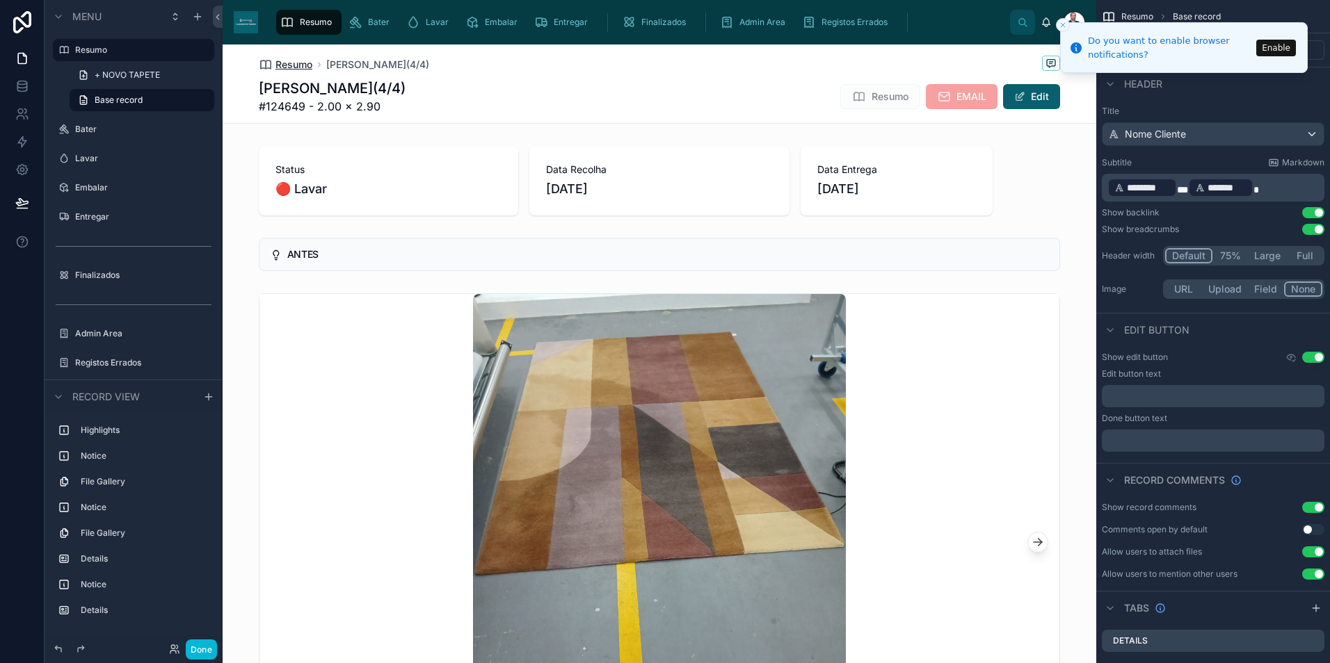
click at [301, 64] on span "Resumo" at bounding box center [293, 65] width 37 height 14
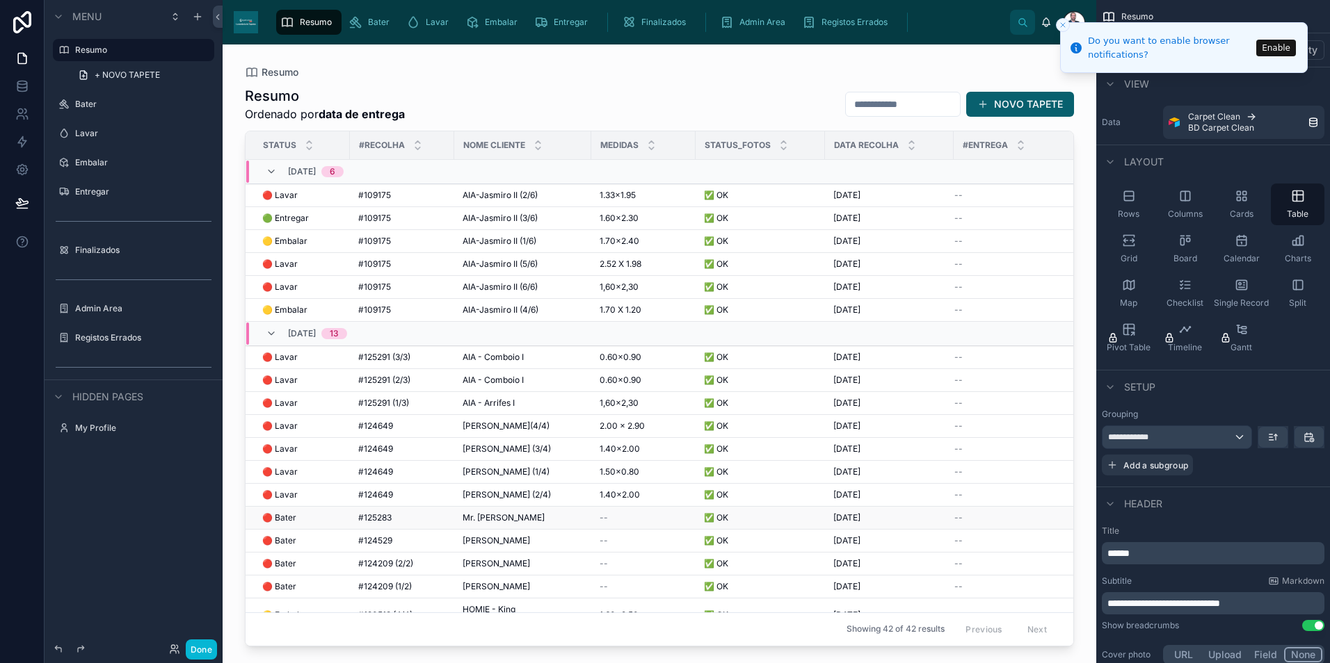
scroll to position [70, 0]
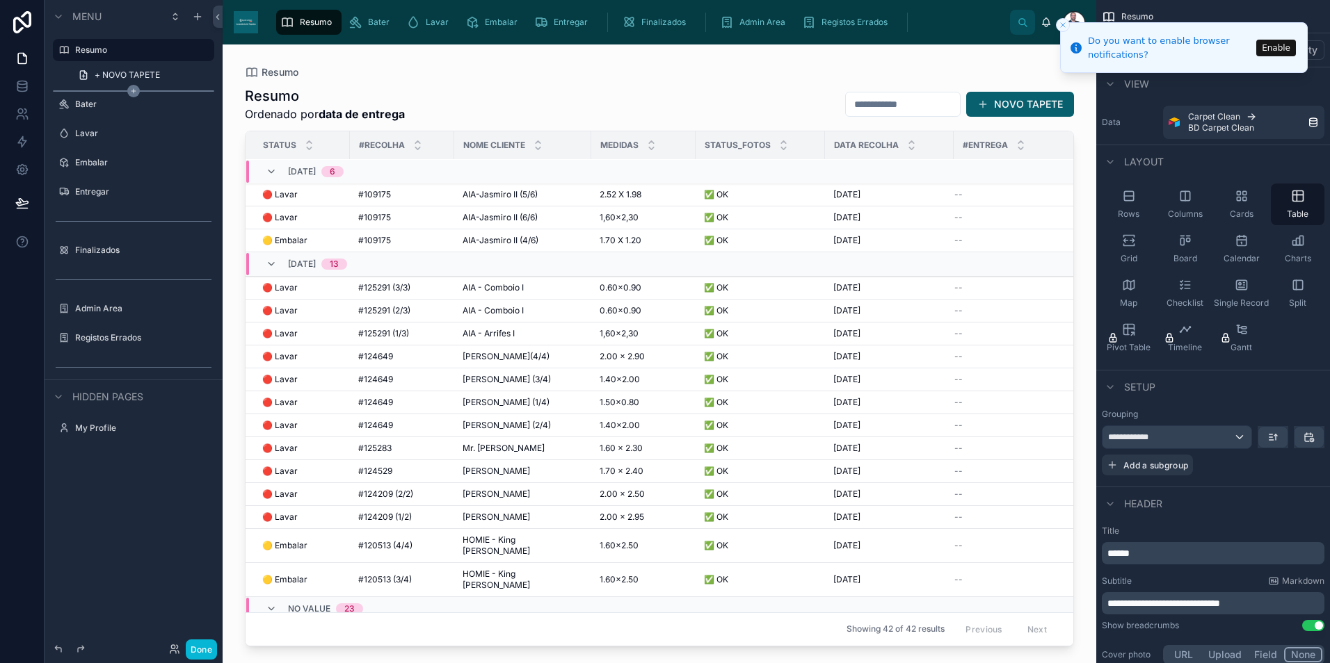
click at [133, 89] on icon "scrollable content" at bounding box center [133, 91] width 13 height 13
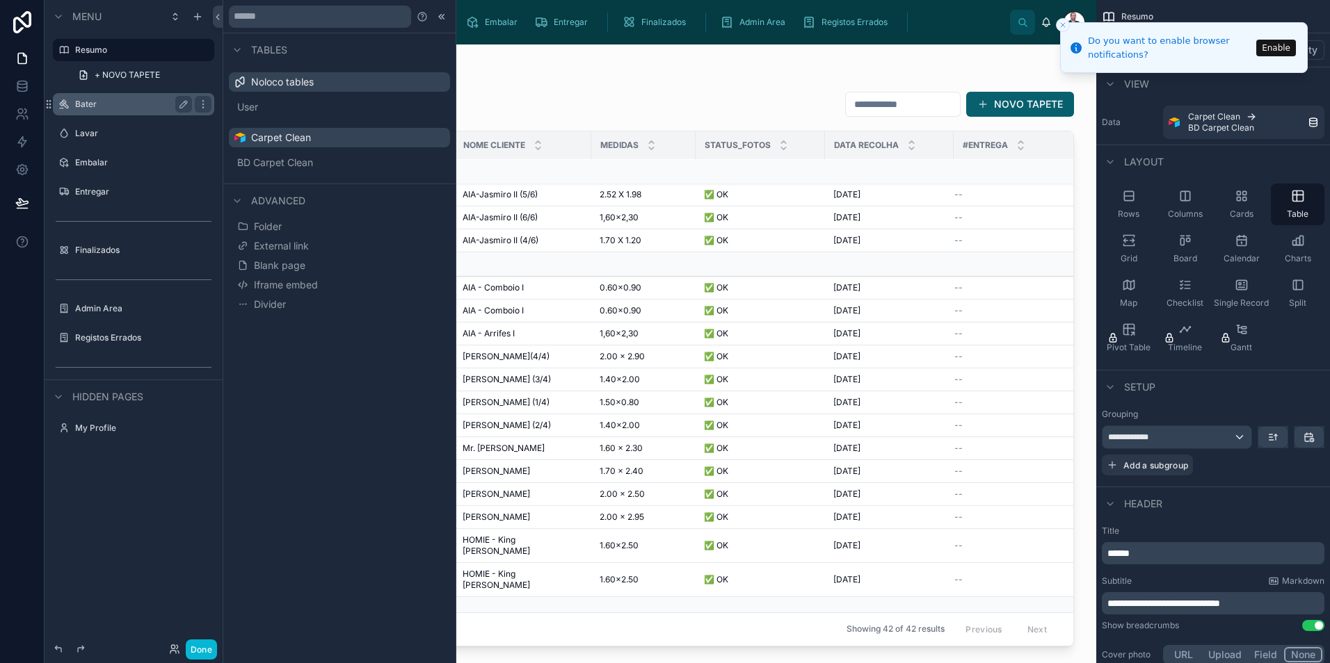
click at [118, 106] on label "Bater" at bounding box center [130, 104] width 111 height 11
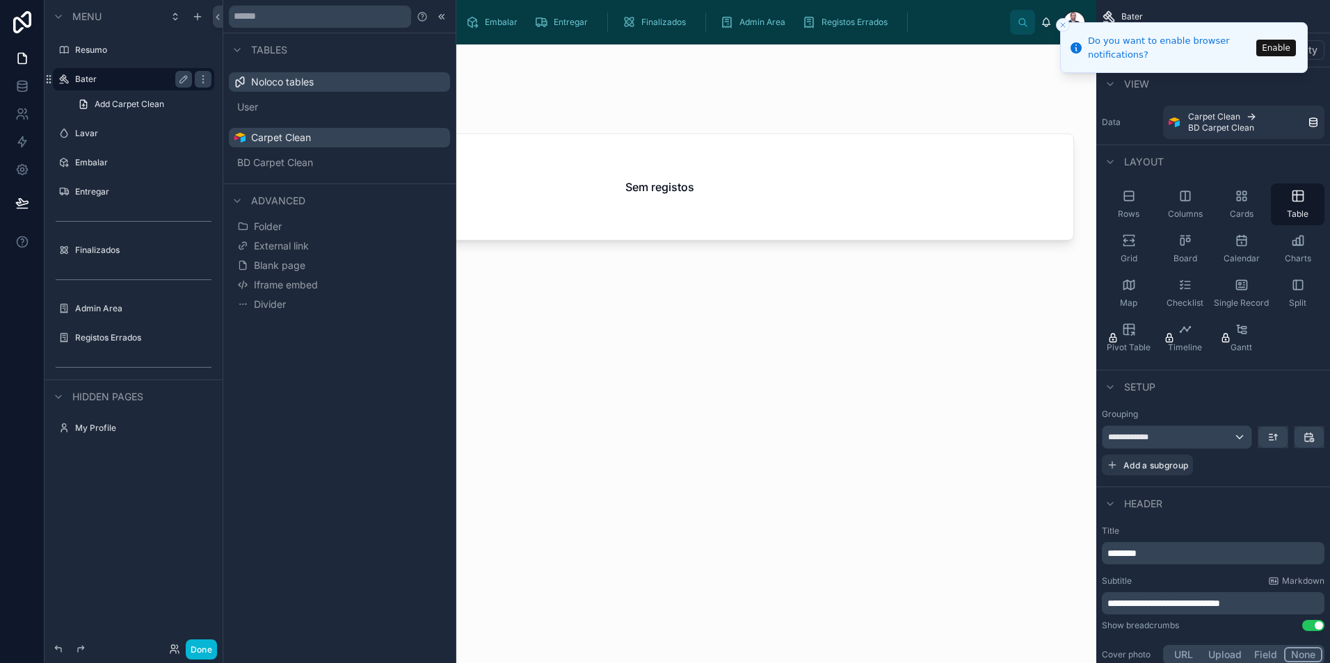
click at [106, 80] on label "Bater" at bounding box center [130, 79] width 111 height 11
click at [109, 55] on label "Resumo" at bounding box center [130, 50] width 111 height 11
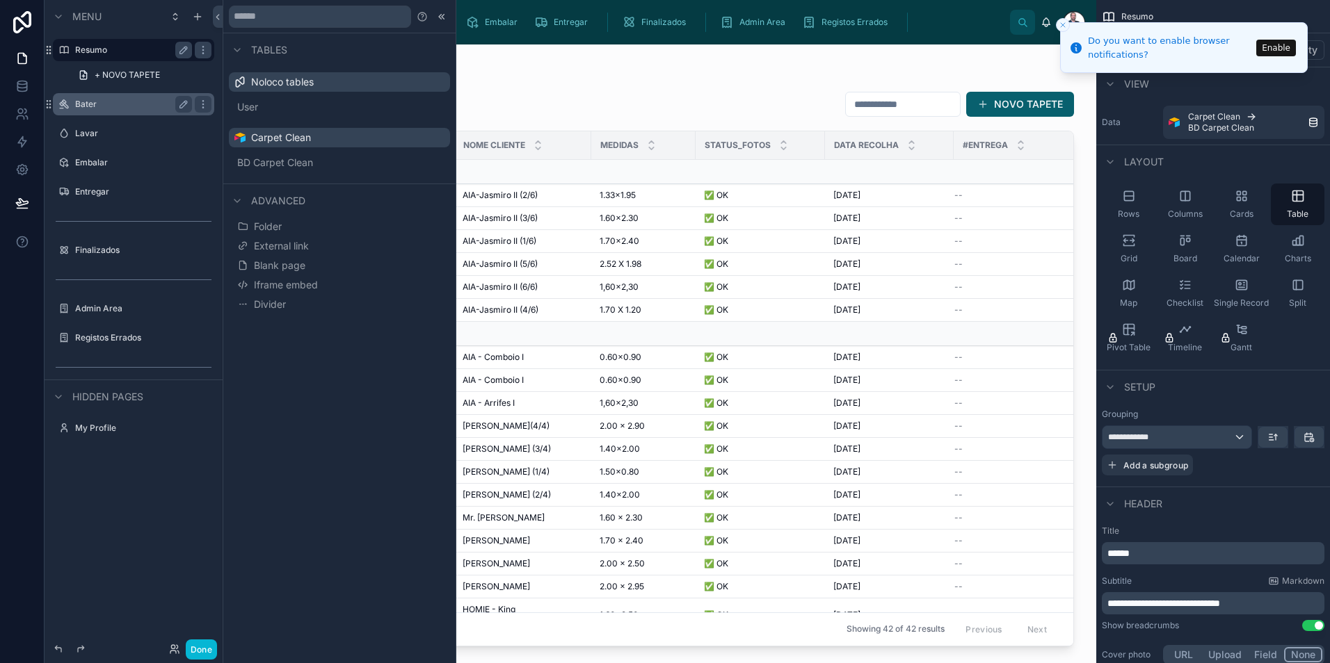
click at [663, 57] on div "Resumo Resumo Ordenado por data de entrega NOVO TAPETE Status #Recolha Nome Cli…" at bounding box center [659, 346] width 873 height 602
